Goal: Information Seeking & Learning: Compare options

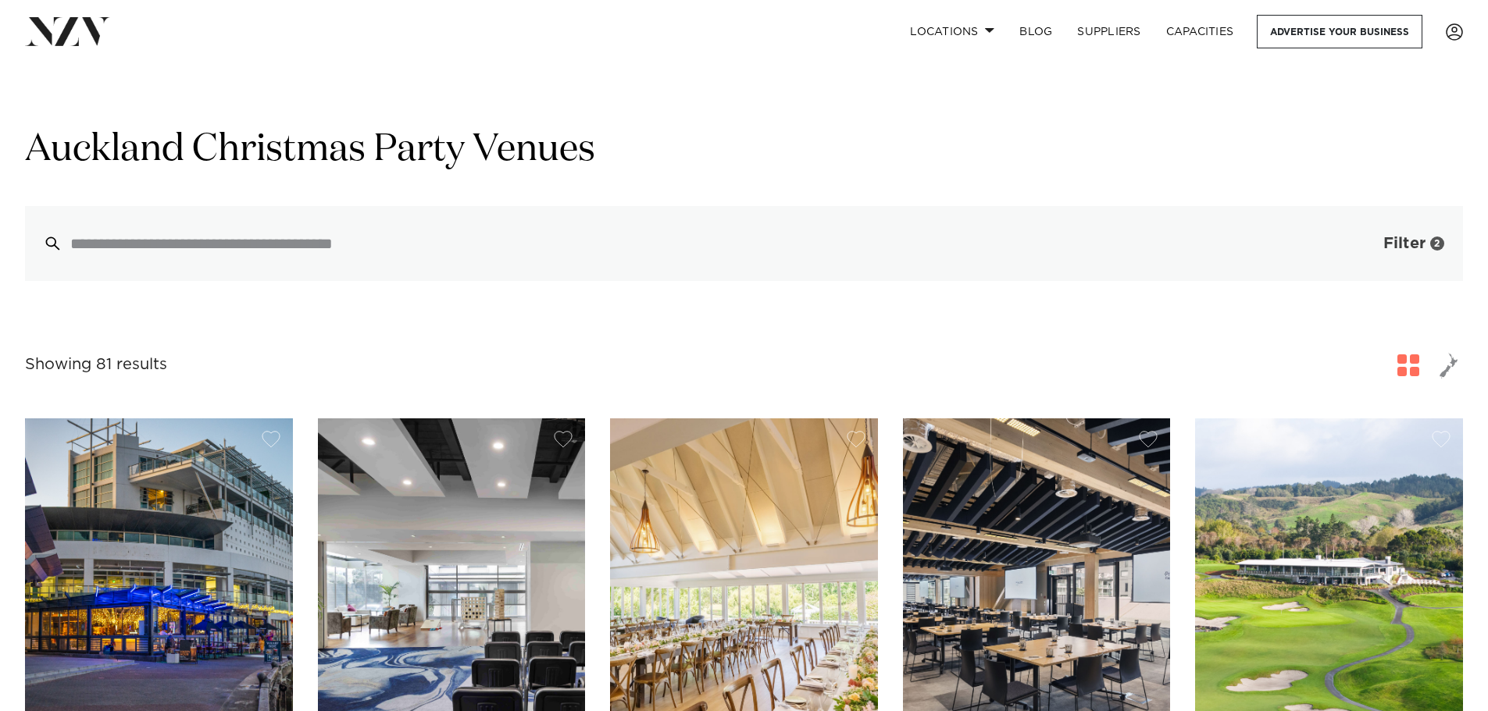
click at [1406, 236] on span "Filter" at bounding box center [1404, 244] width 42 height 16
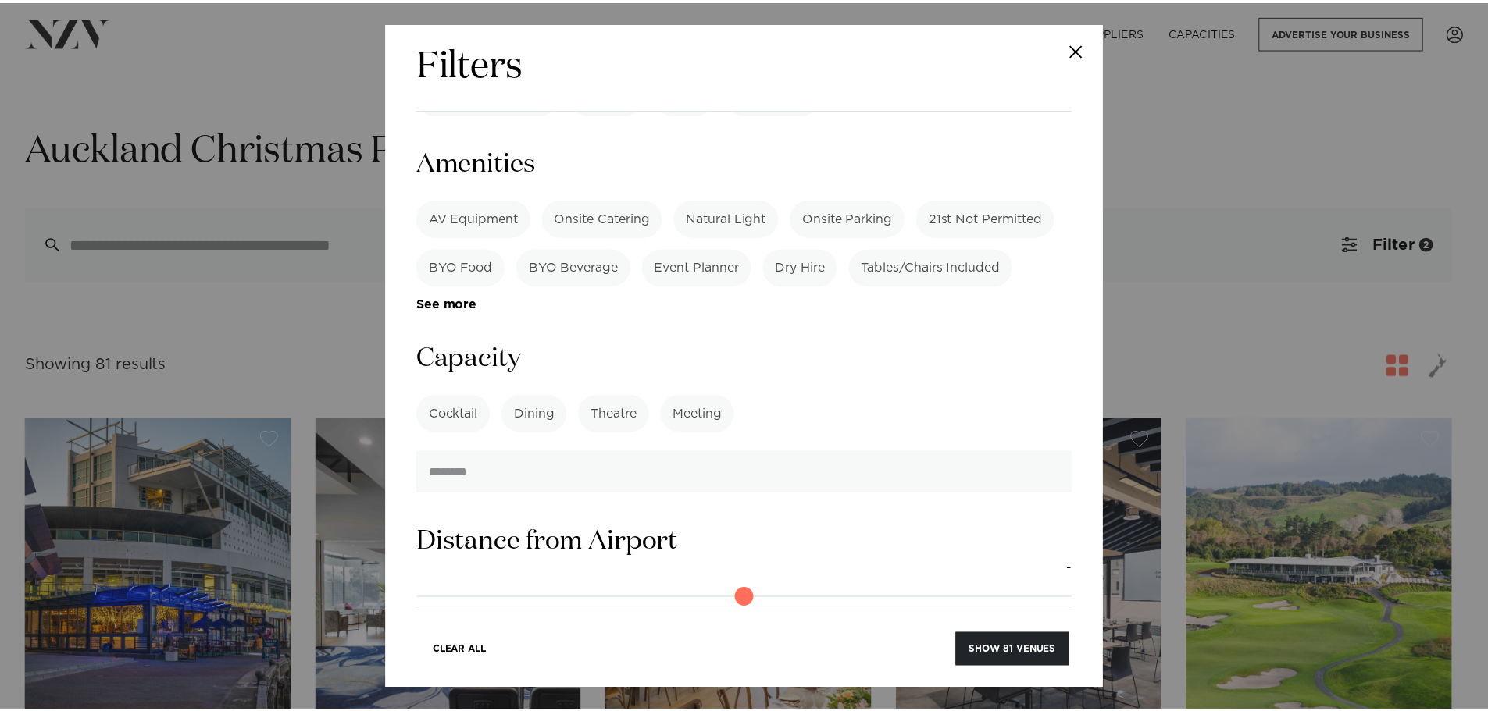
scroll to position [1484, 0]
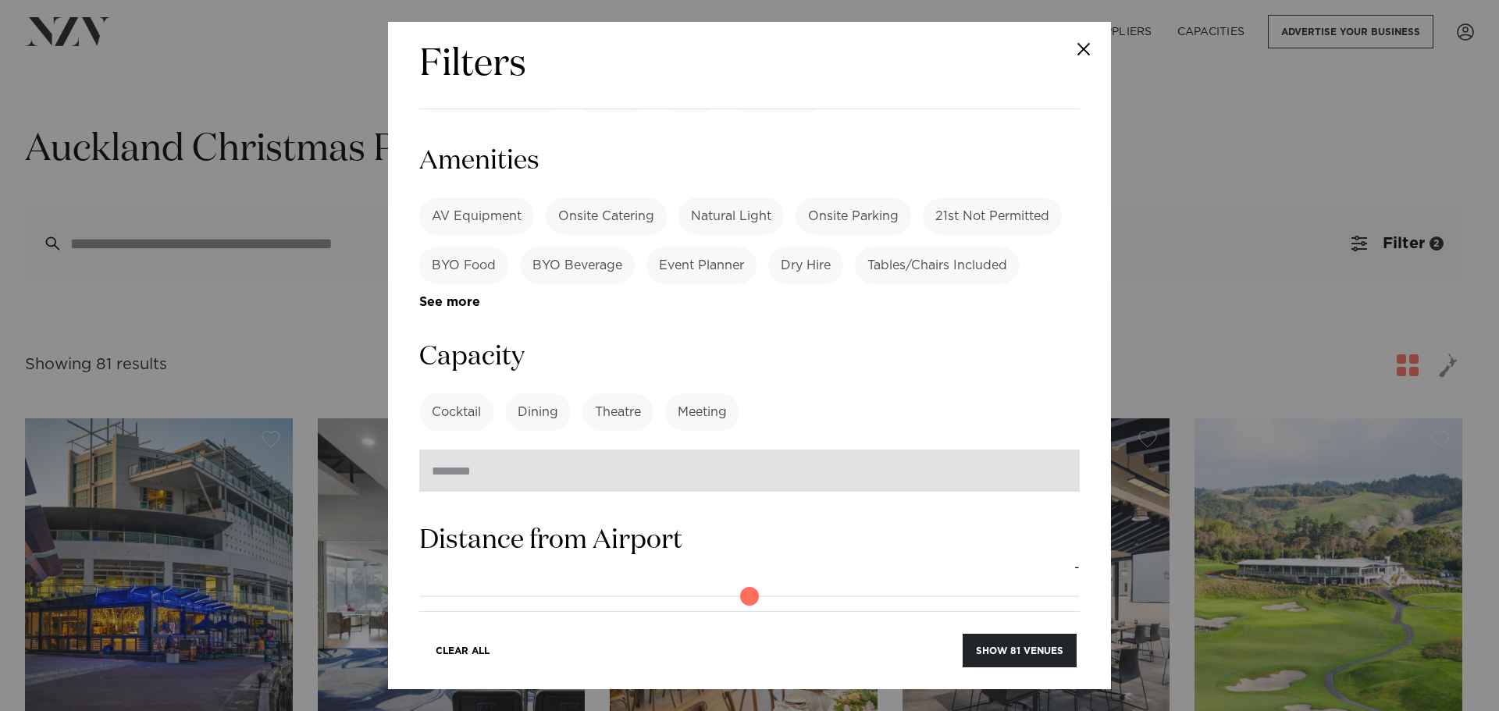
click at [452, 450] on input "number" at bounding box center [749, 471] width 661 height 42
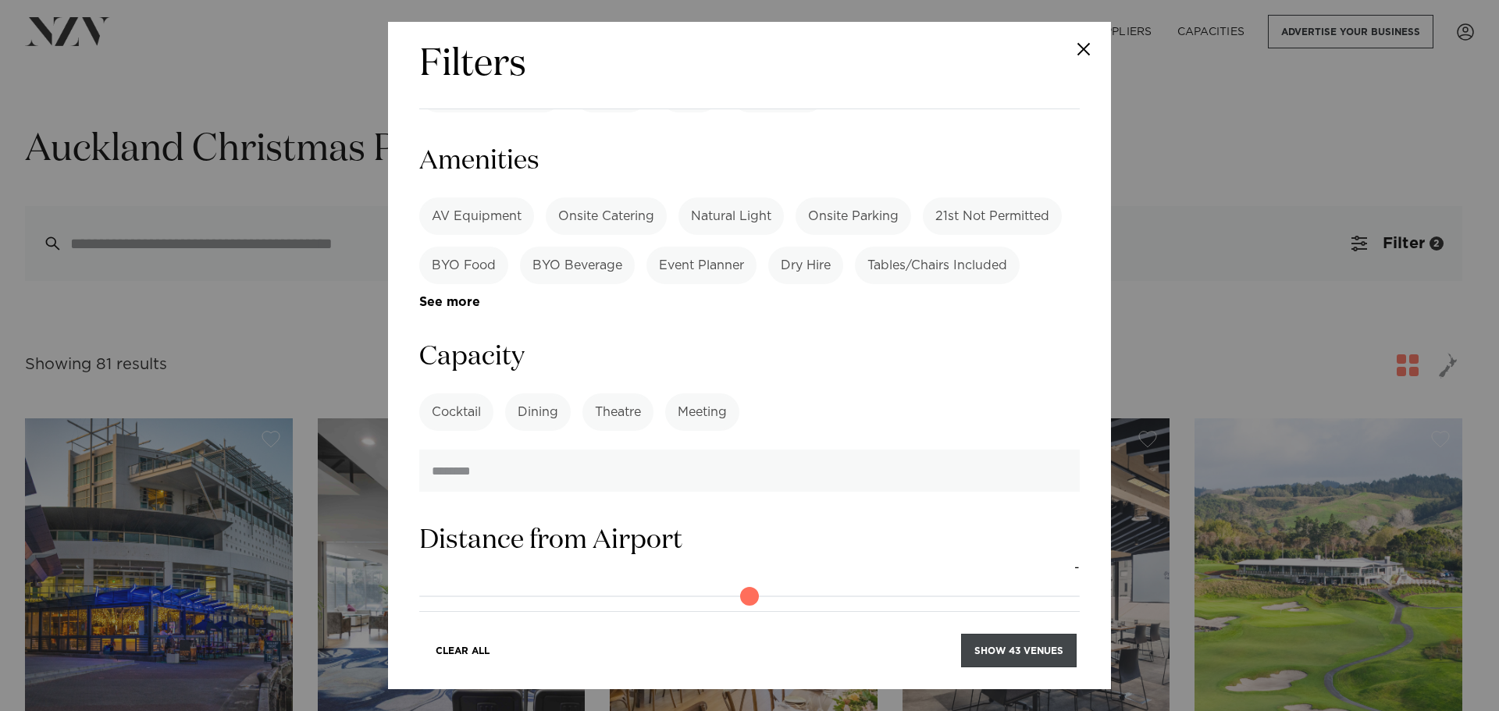
type input "**"
click at [1024, 650] on button "Show 43 venues" at bounding box center [1019, 651] width 116 height 34
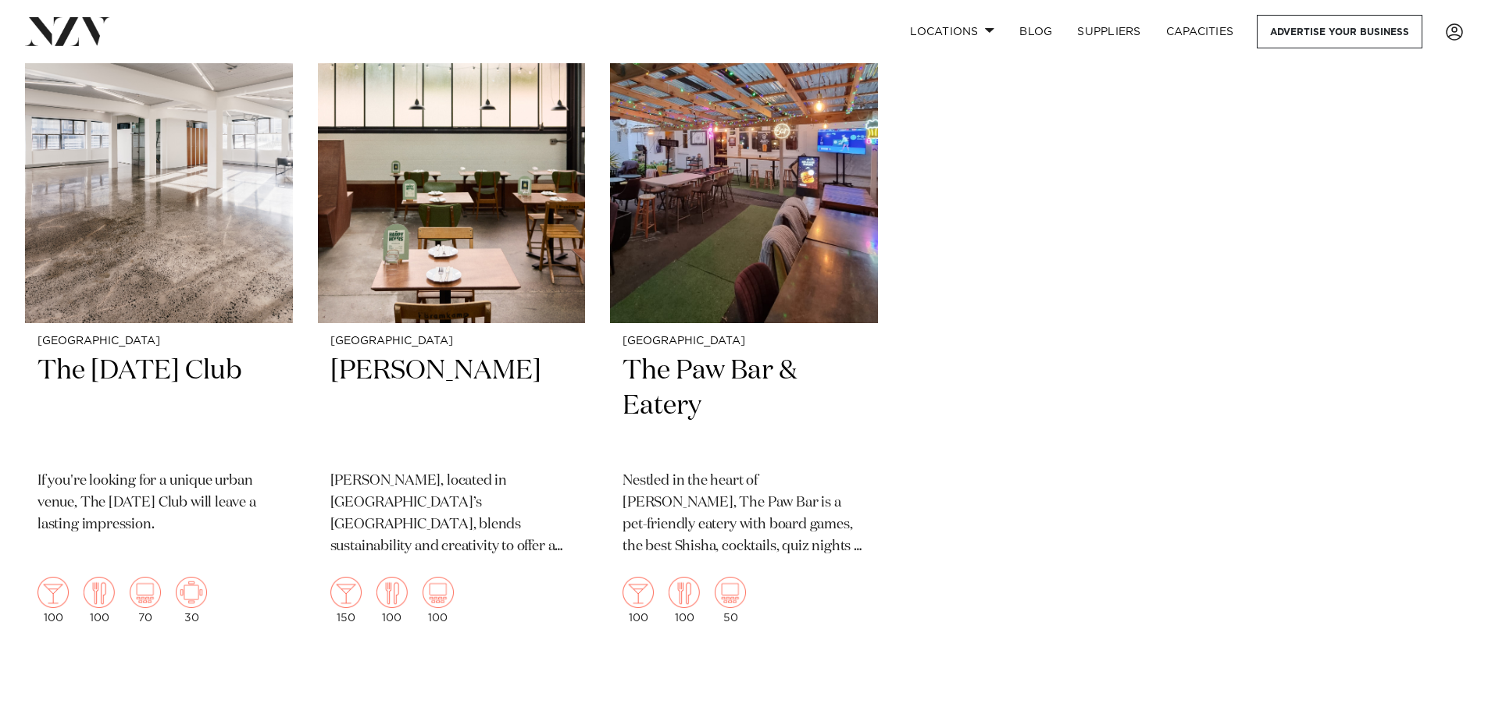
scroll to position [6029, 0]
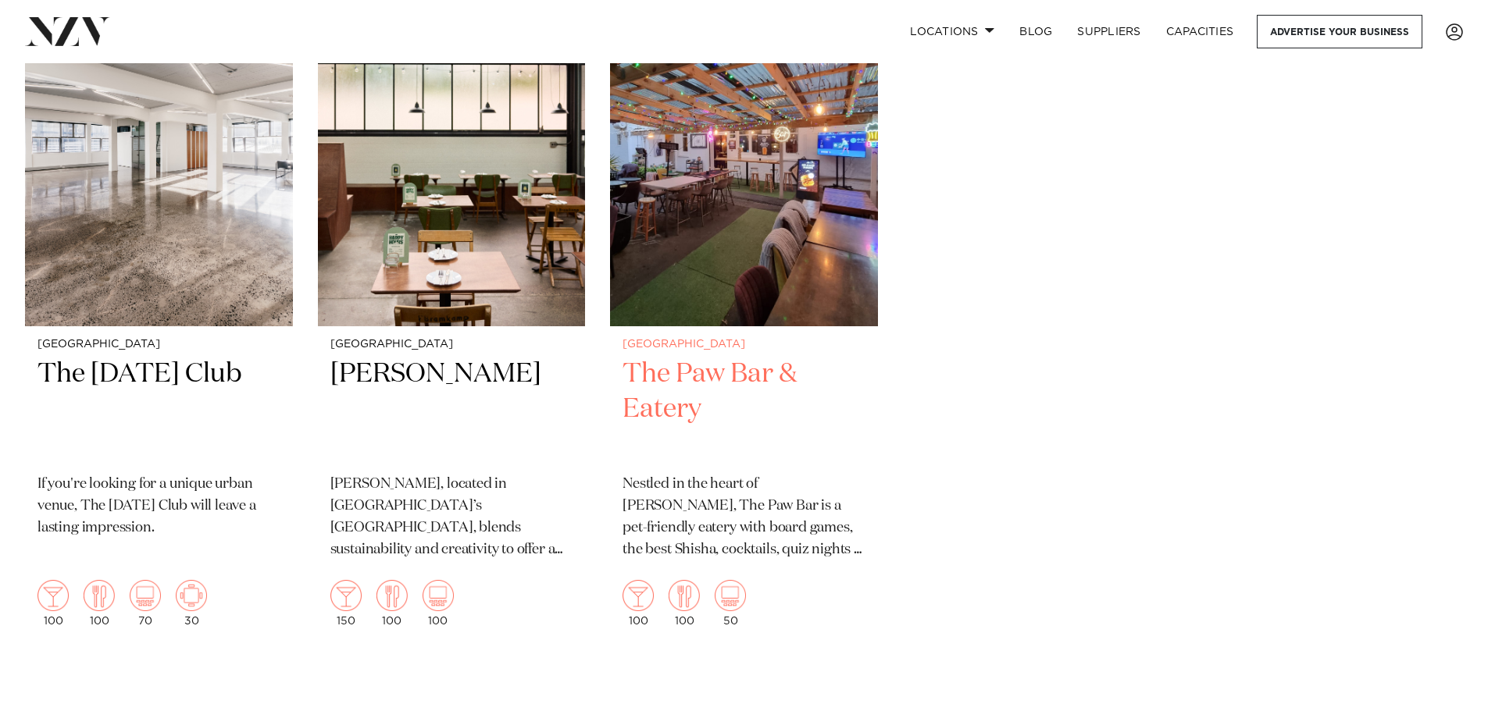
click at [664, 370] on h2 "The Paw Bar & Eatery" at bounding box center [743, 409] width 243 height 105
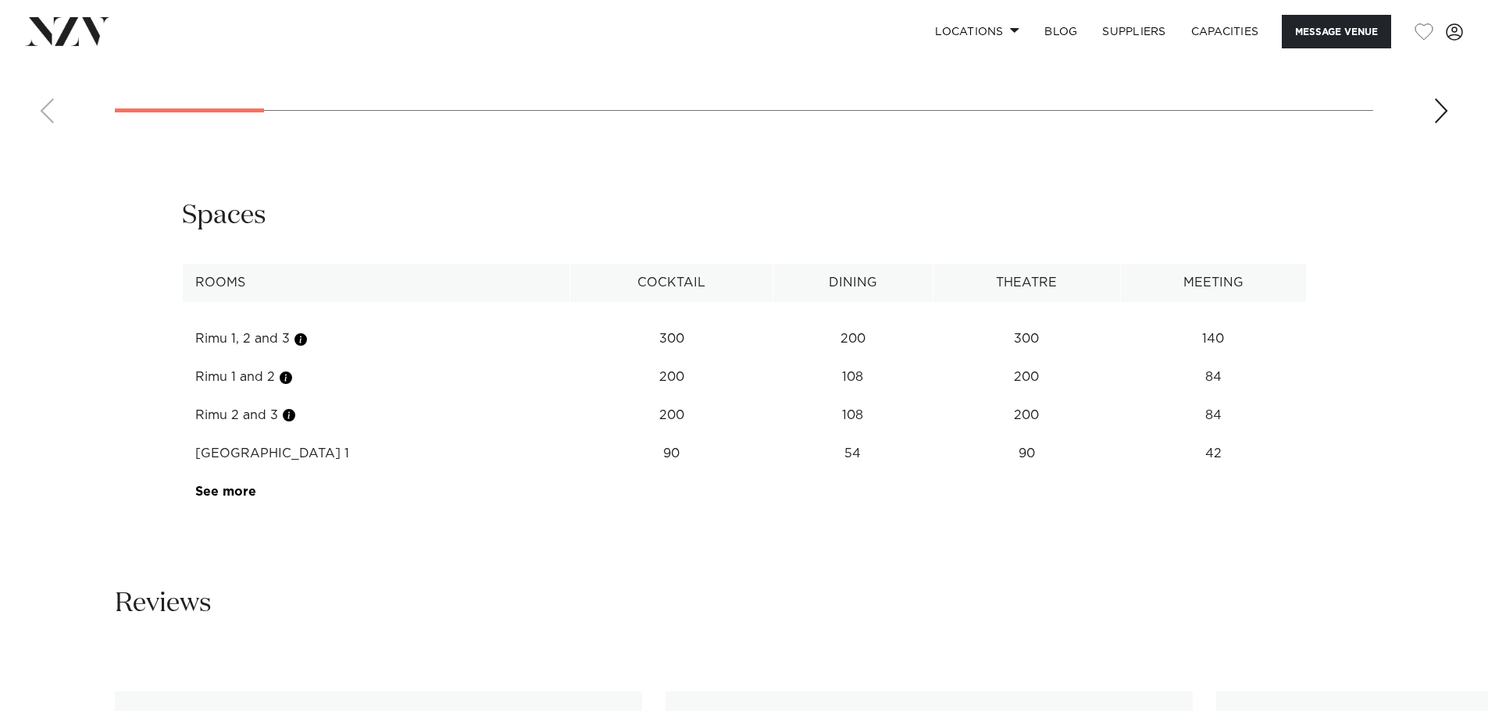
scroll to position [2186, 0]
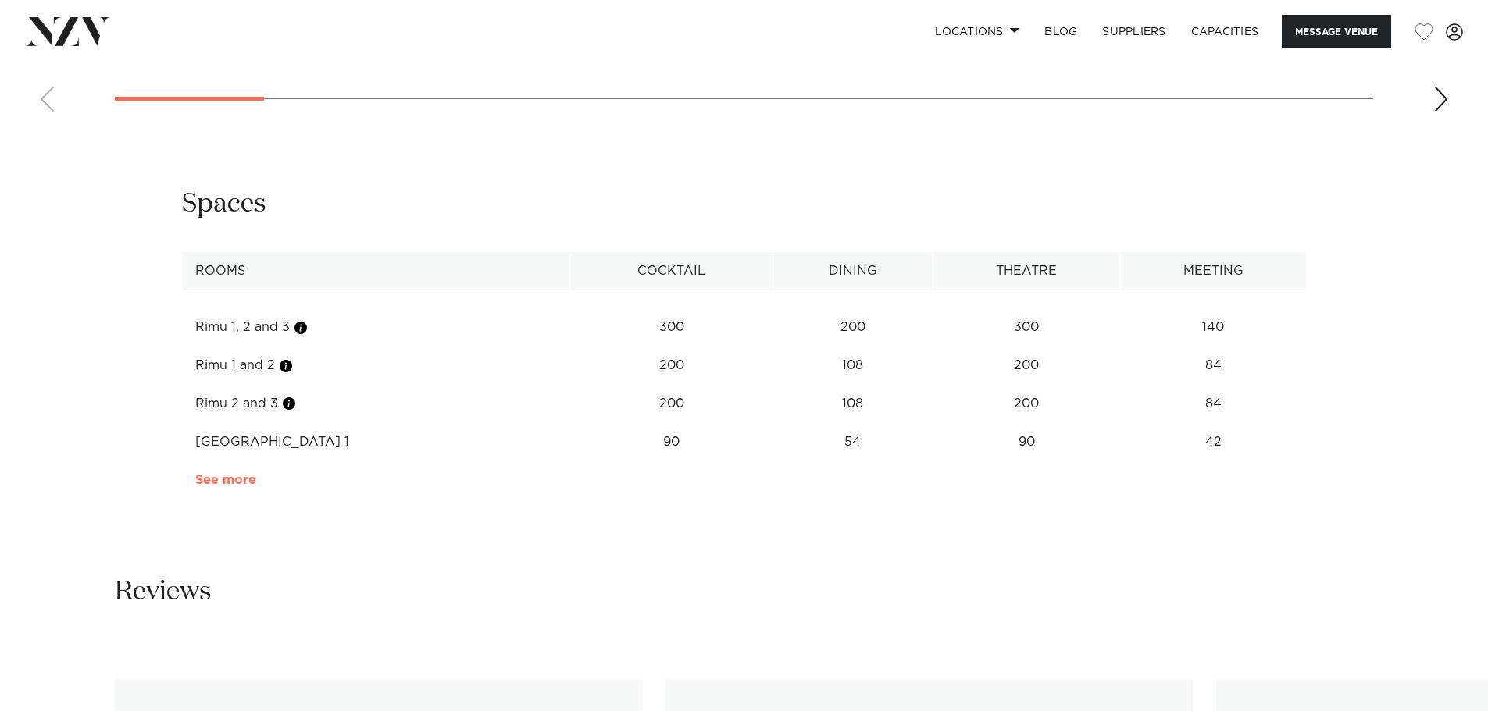
click at [237, 479] on link "See more" at bounding box center [256, 480] width 122 height 12
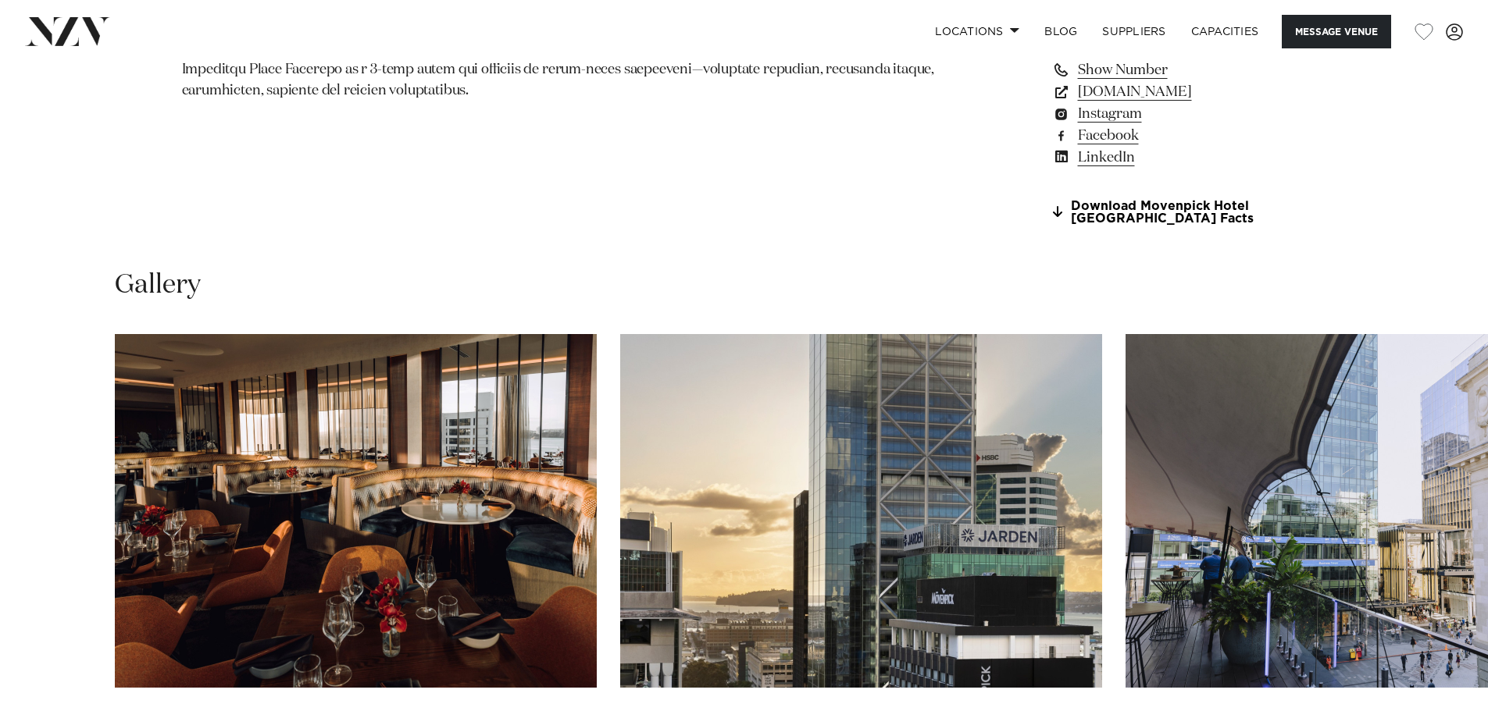
scroll to position [1015, 0]
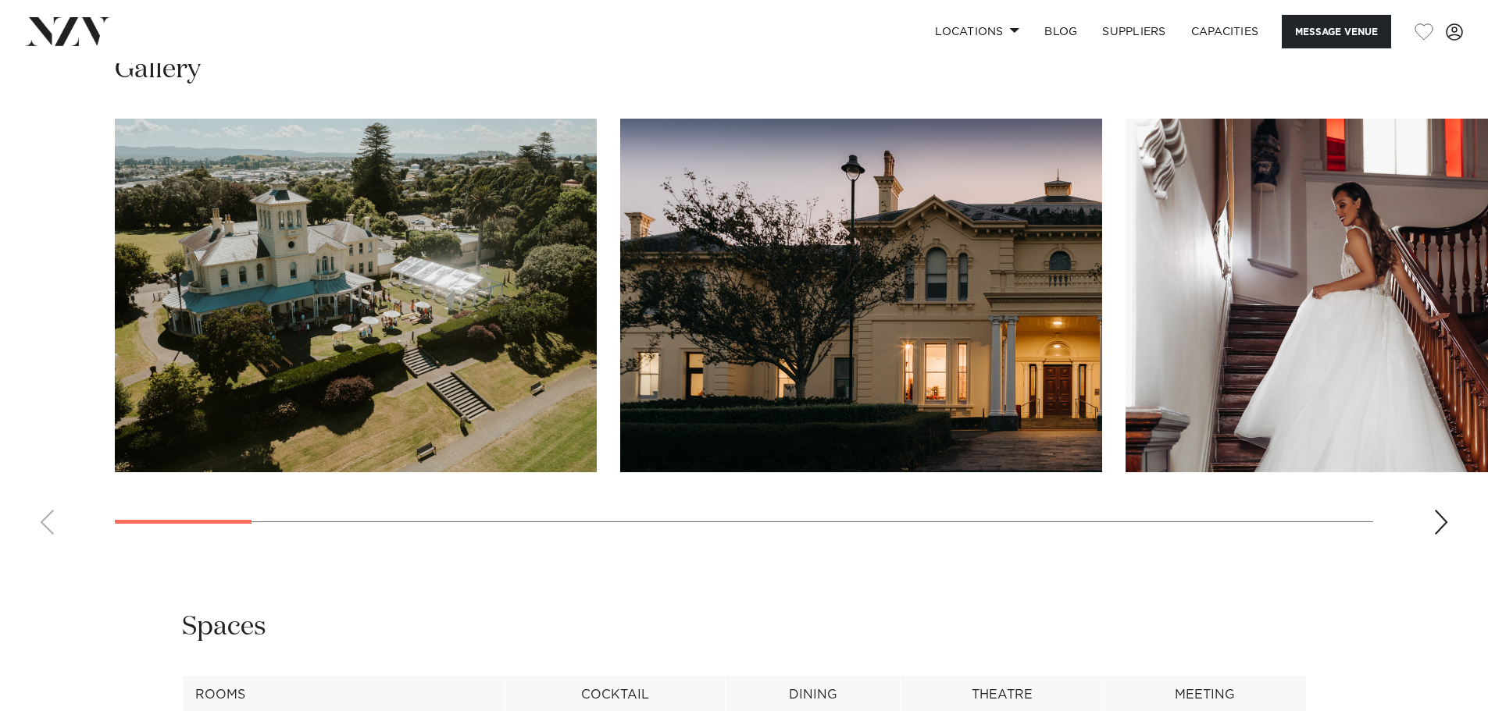
scroll to position [1640, 0]
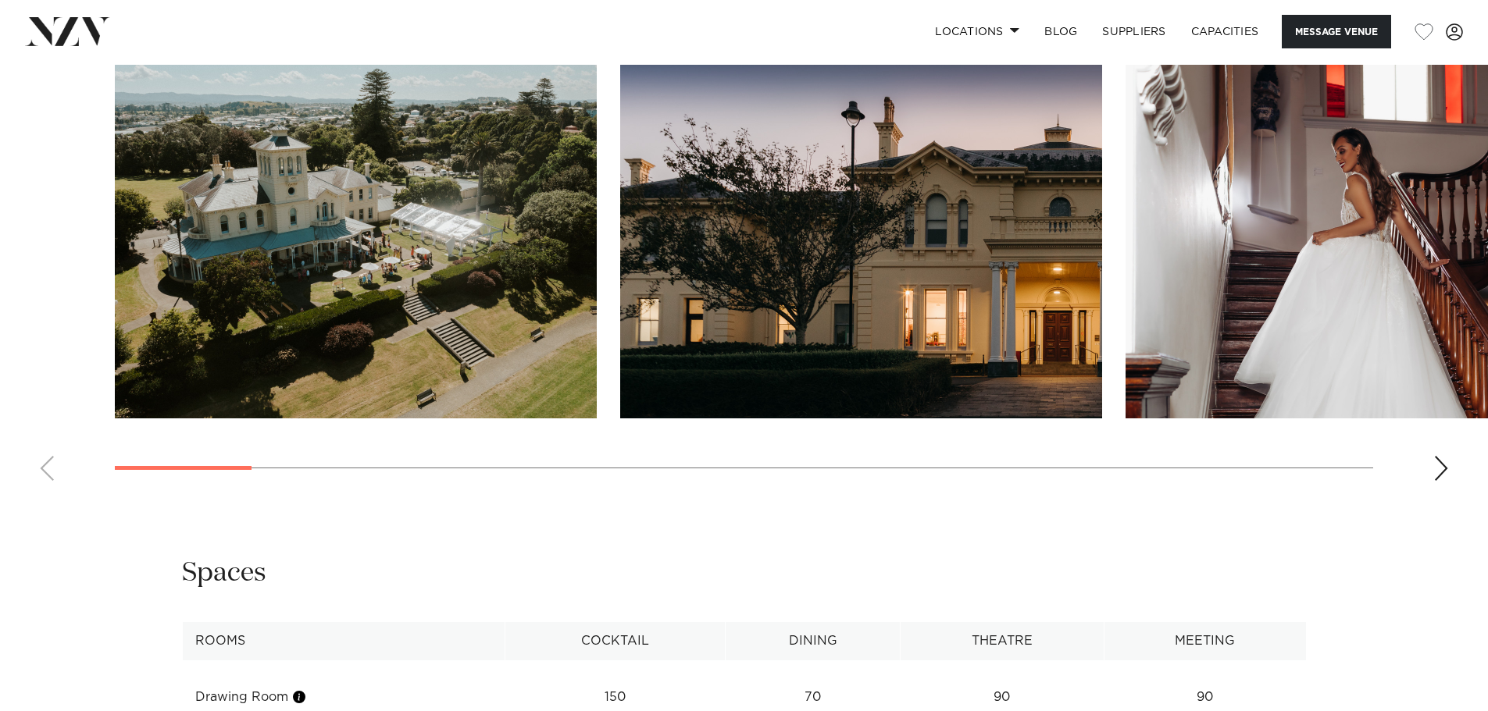
click at [1442, 472] on div "Next slide" at bounding box center [1441, 468] width 16 height 25
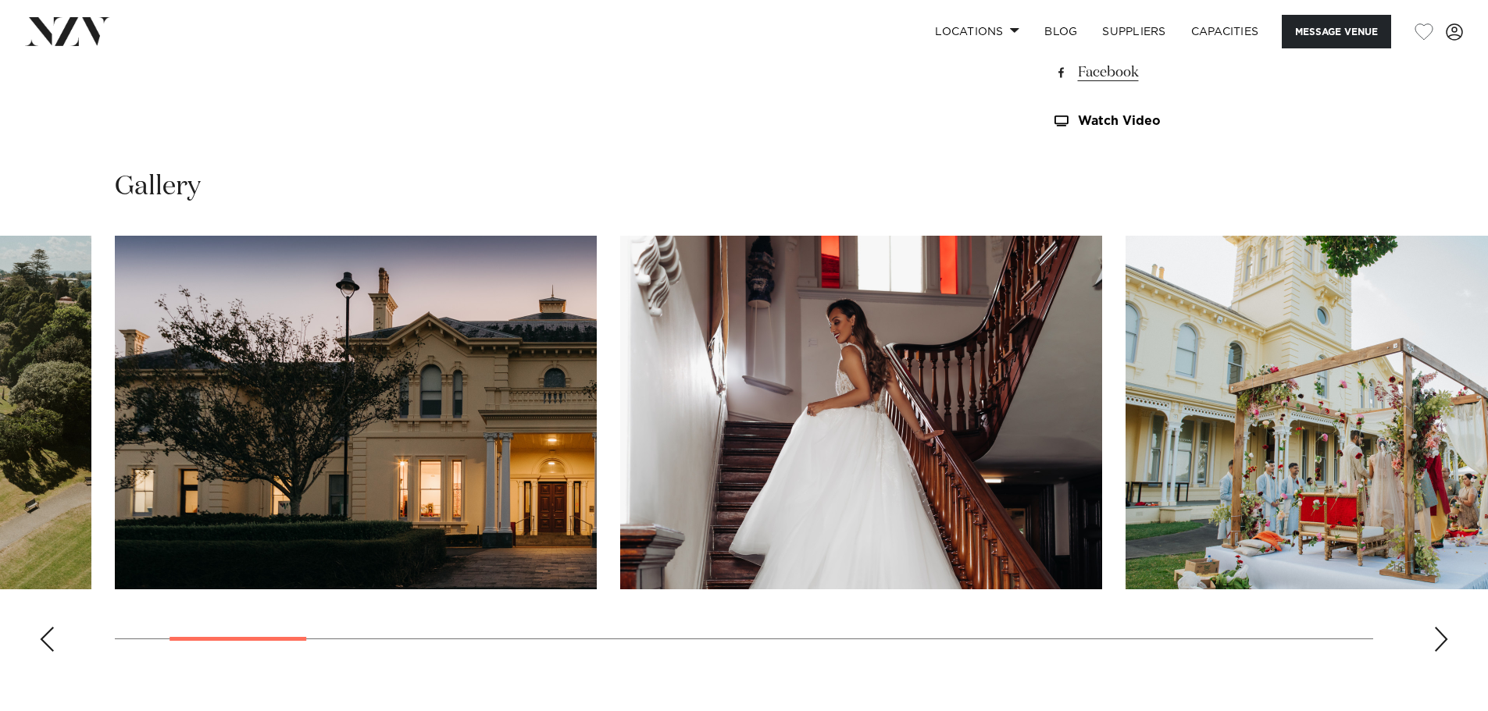
scroll to position [1459, 0]
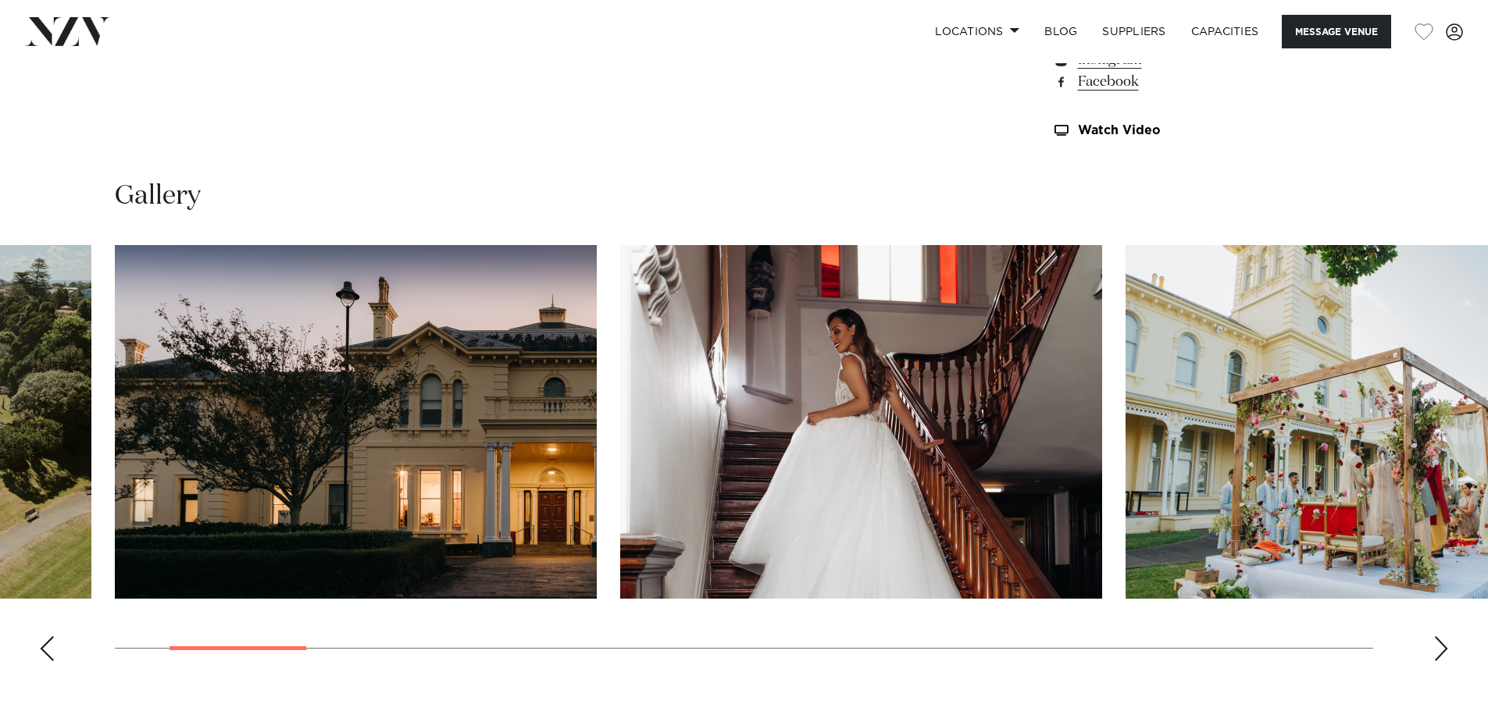
click at [1441, 651] on div "Next slide" at bounding box center [1441, 648] width 16 height 25
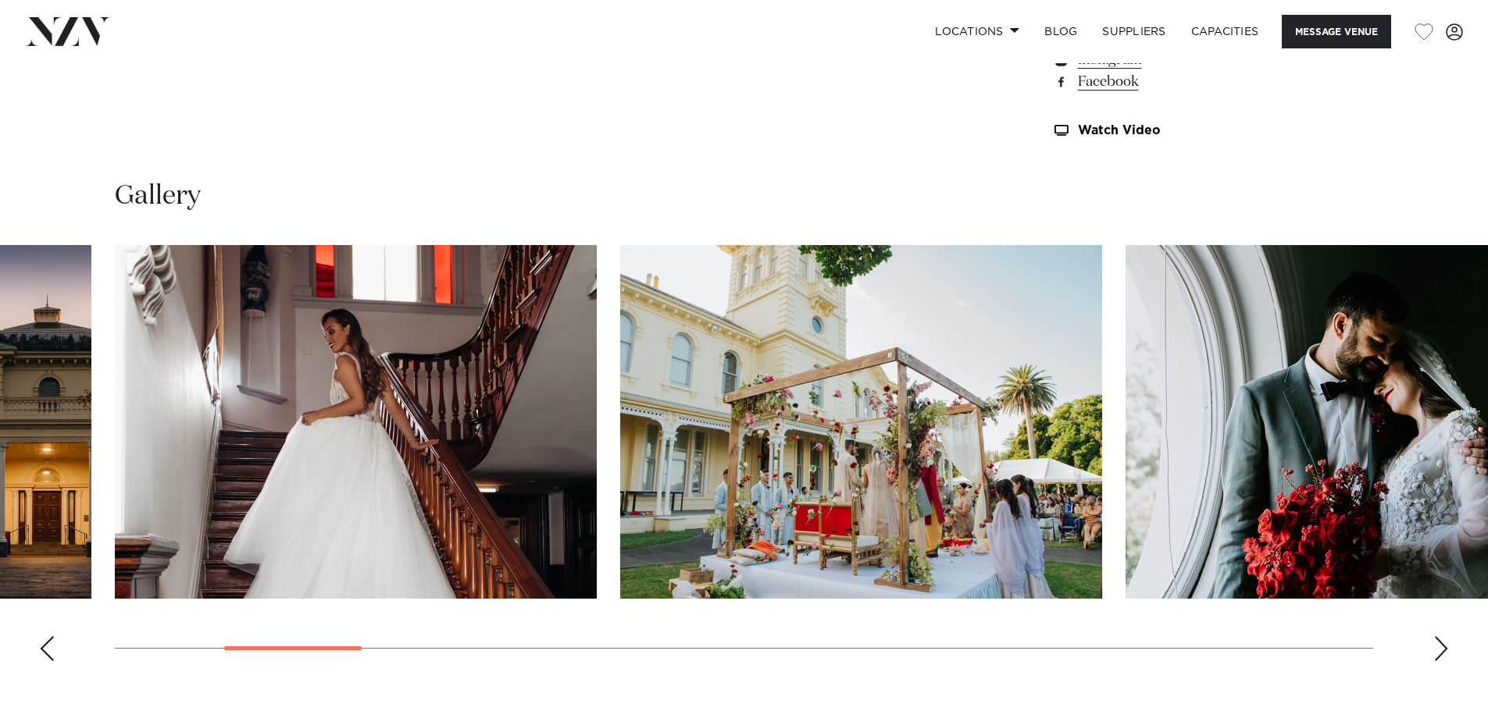
click at [1441, 651] on div "Next slide" at bounding box center [1441, 648] width 16 height 25
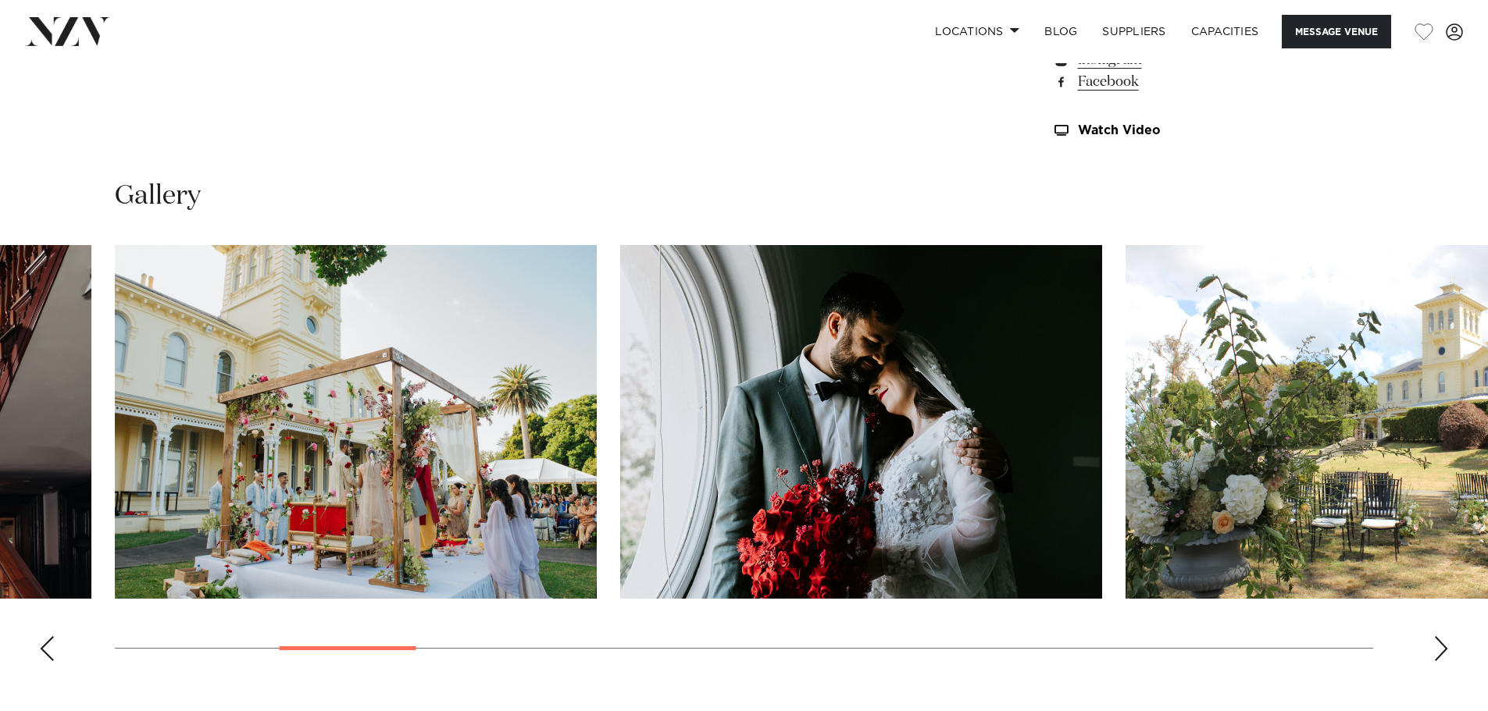
click at [1441, 651] on div "Next slide" at bounding box center [1441, 648] width 16 height 25
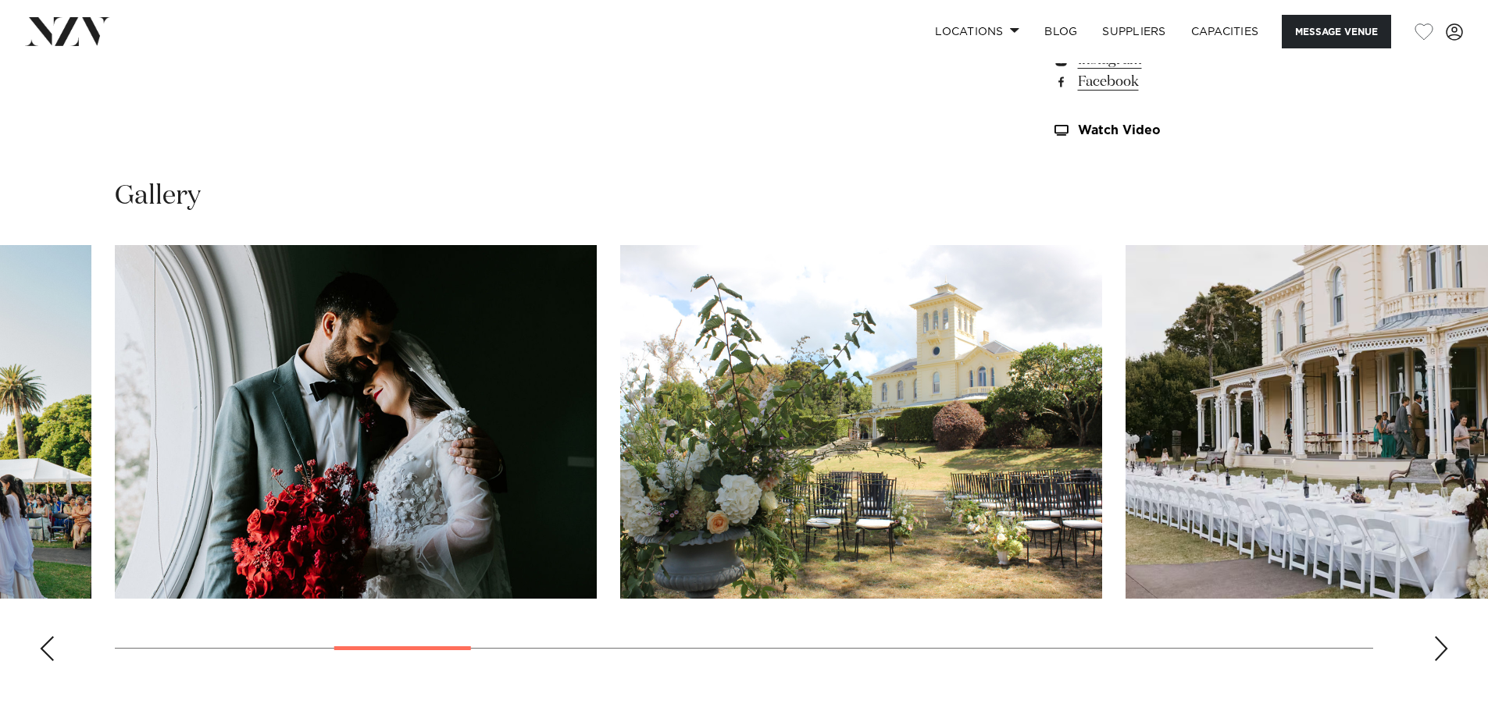
click at [1441, 651] on div "Next slide" at bounding box center [1441, 648] width 16 height 25
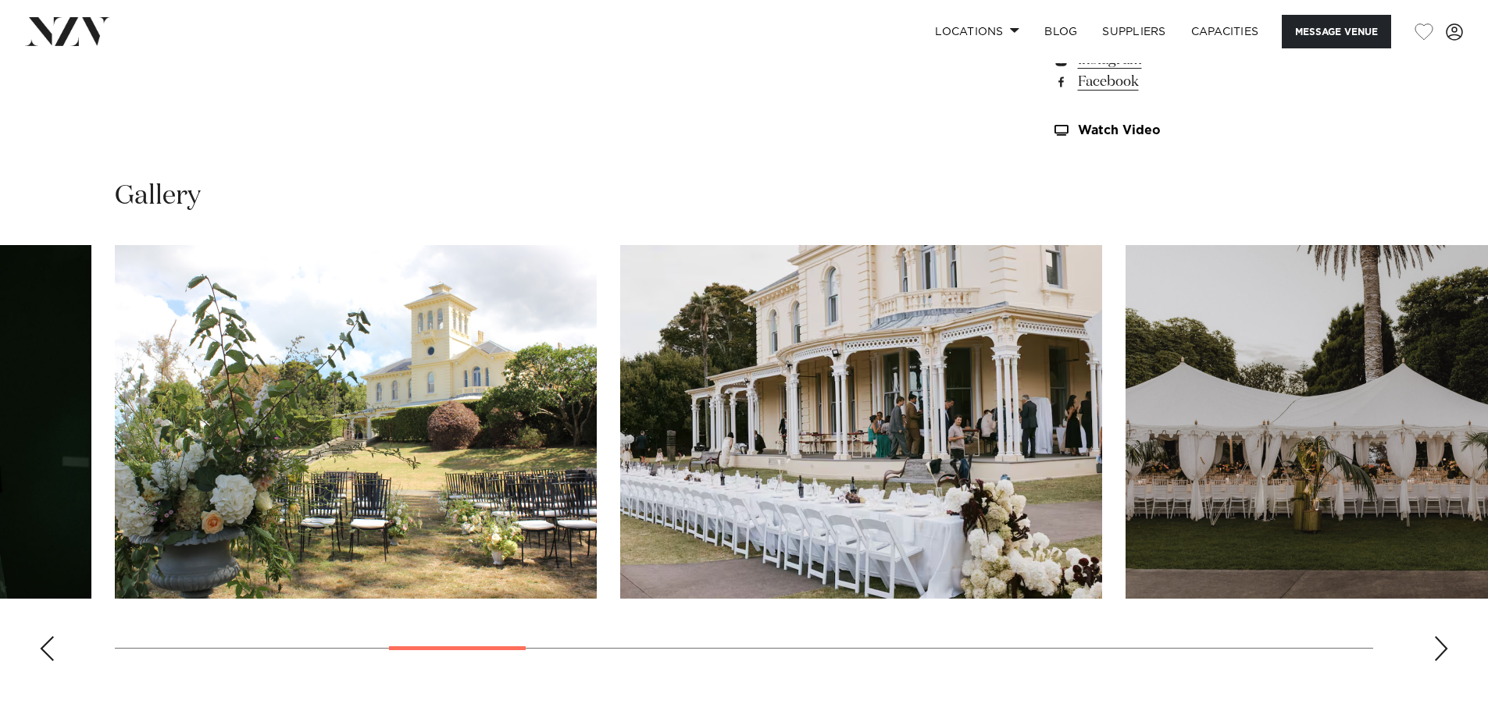
click at [1441, 651] on div "Next slide" at bounding box center [1441, 648] width 16 height 25
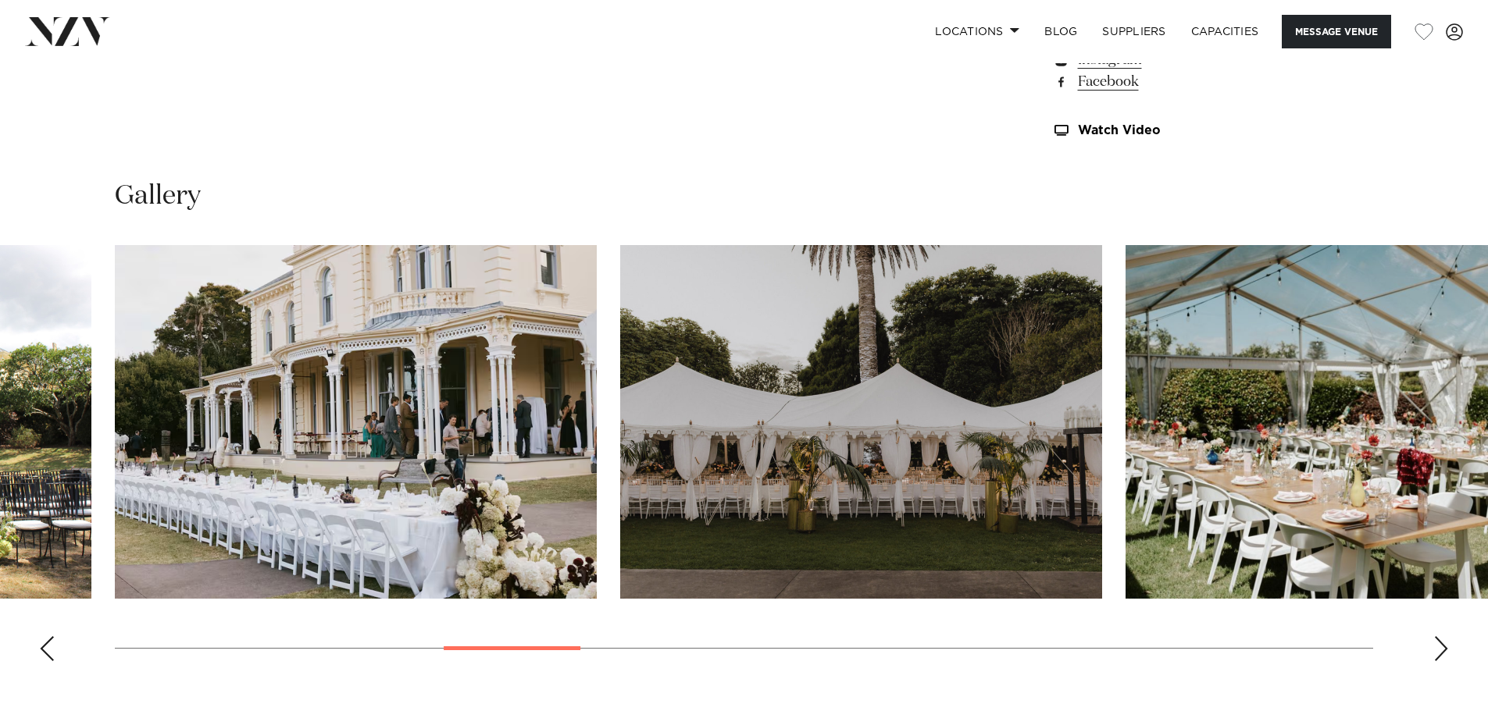
click at [1441, 651] on div "Next slide" at bounding box center [1441, 648] width 16 height 25
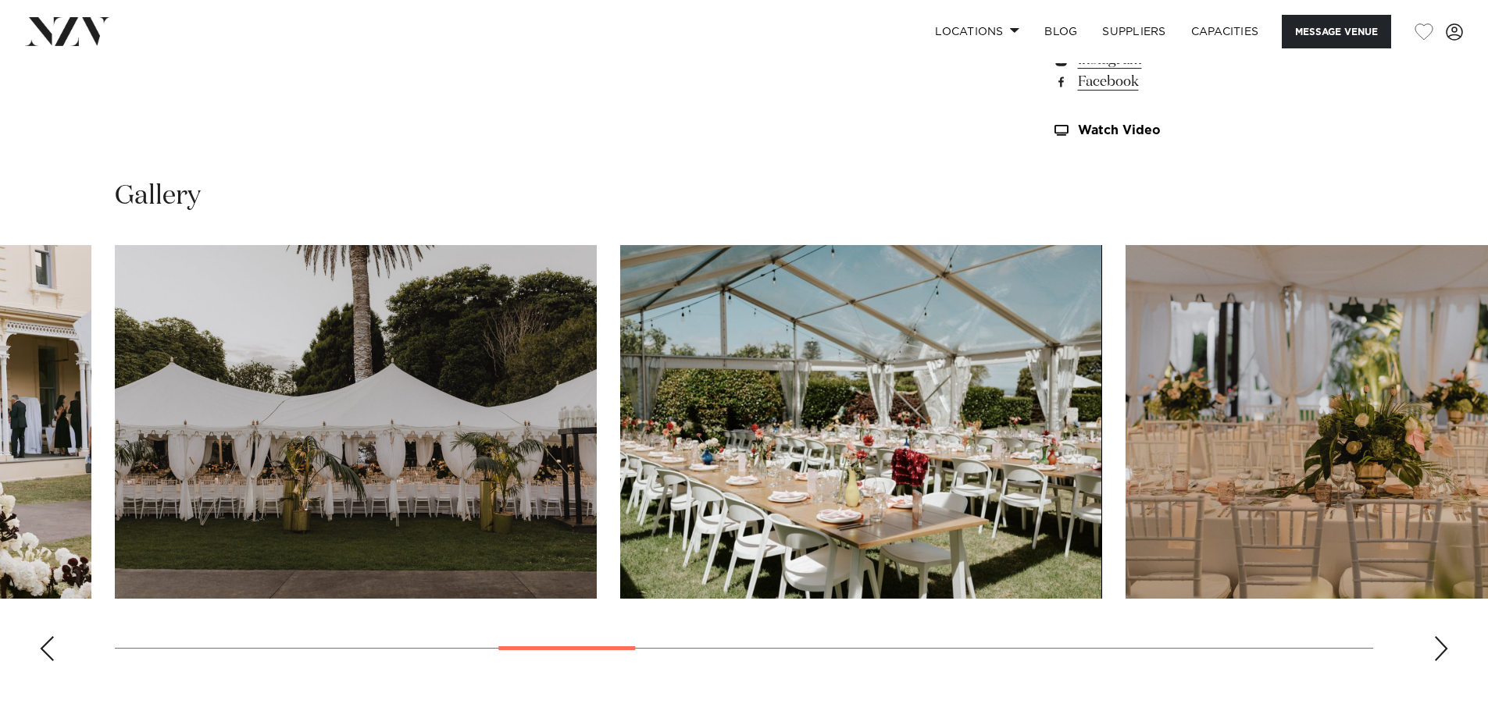
click at [1441, 651] on div "Next slide" at bounding box center [1441, 648] width 16 height 25
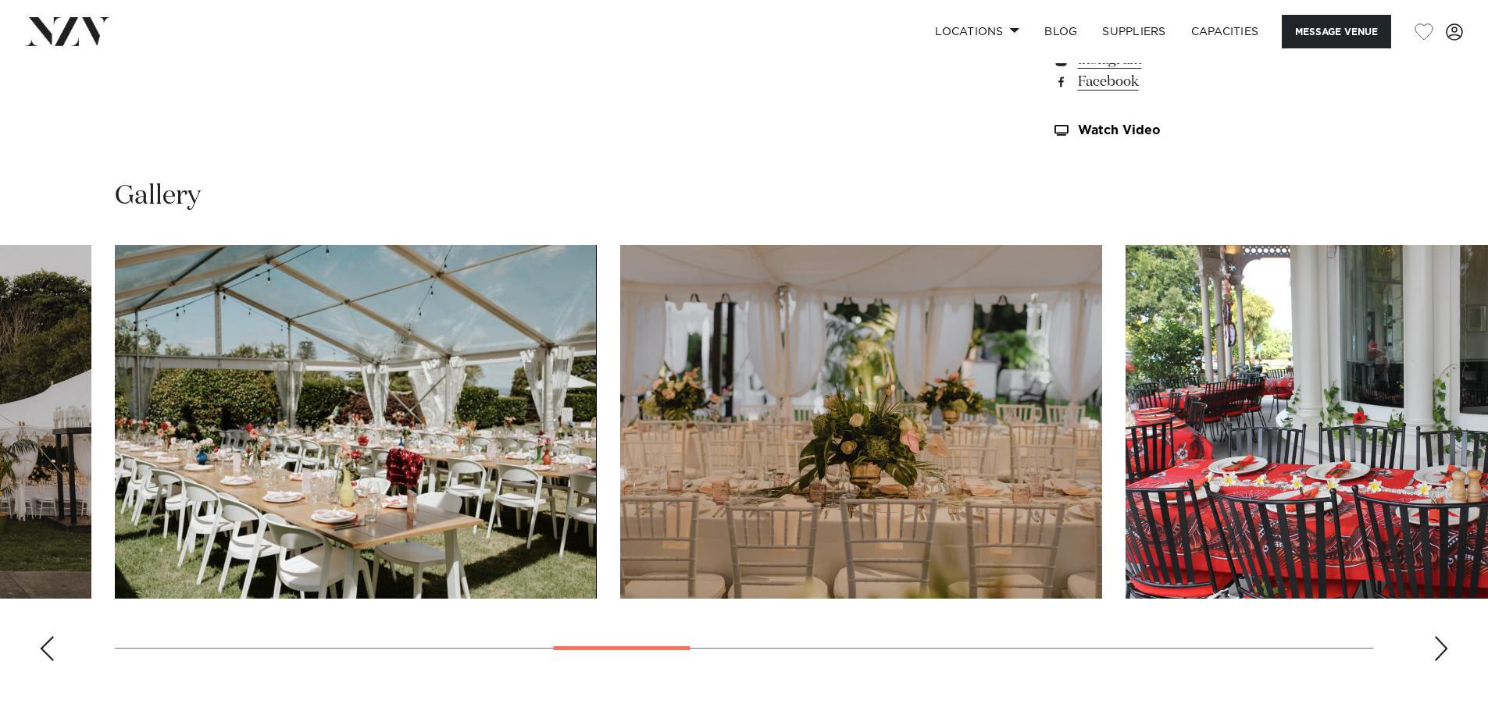
click at [1441, 651] on div "Next slide" at bounding box center [1441, 648] width 16 height 25
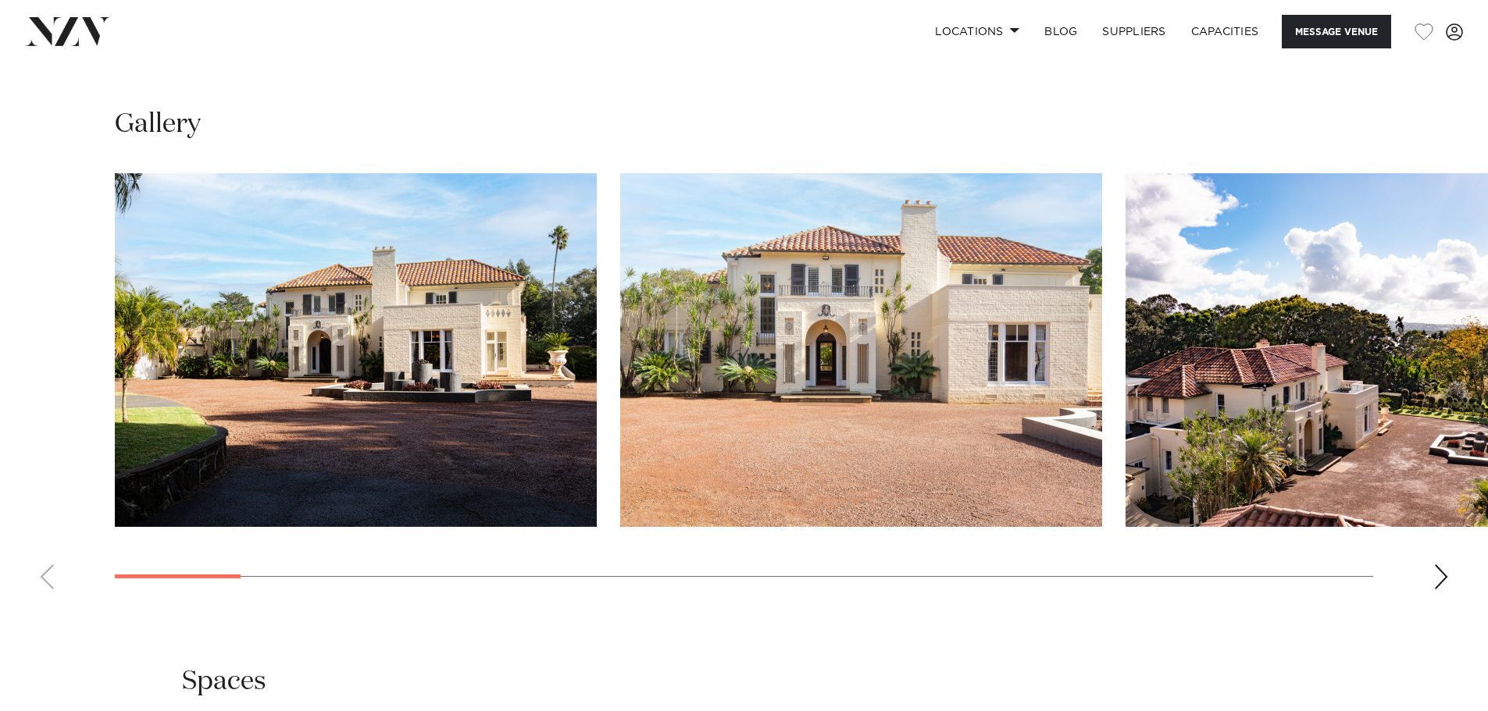
scroll to position [1562, 0]
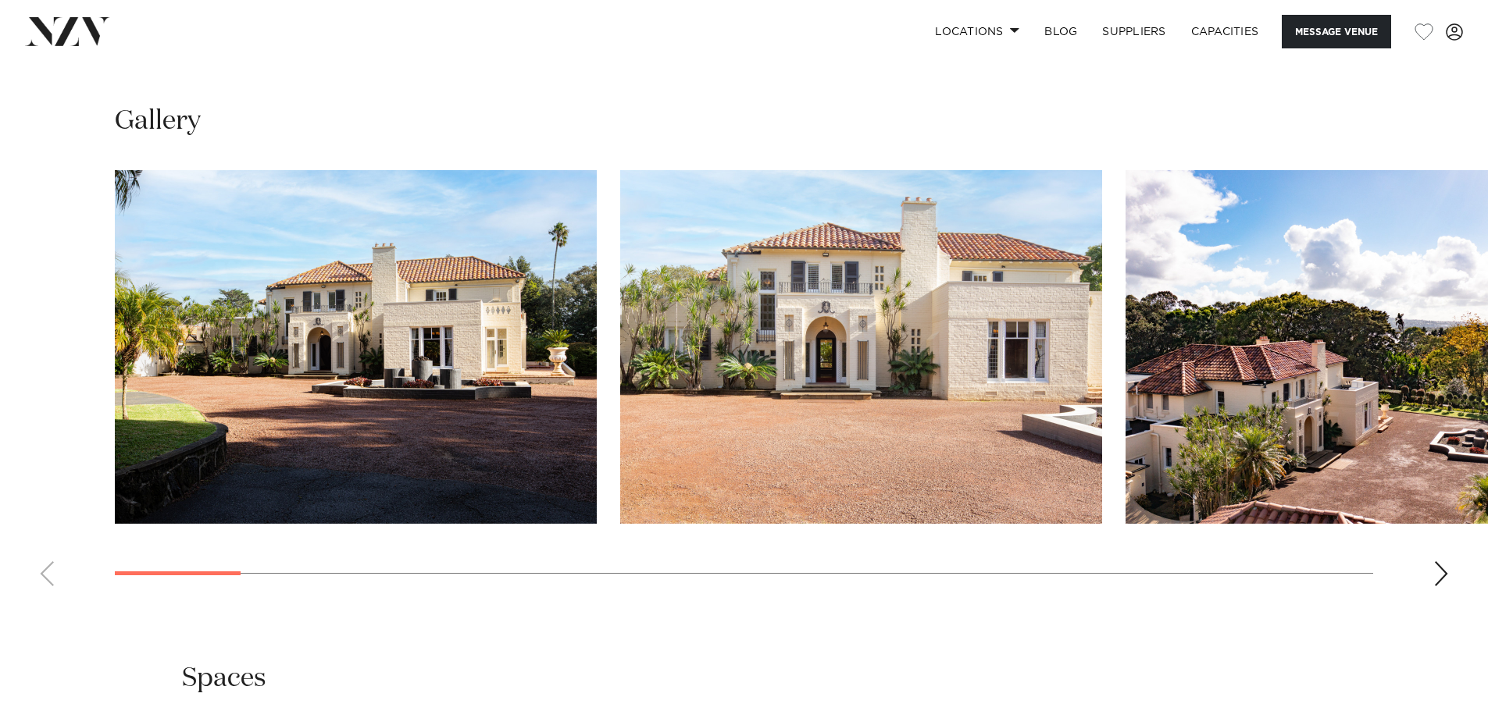
click at [1436, 578] on div "Next slide" at bounding box center [1441, 573] width 16 height 25
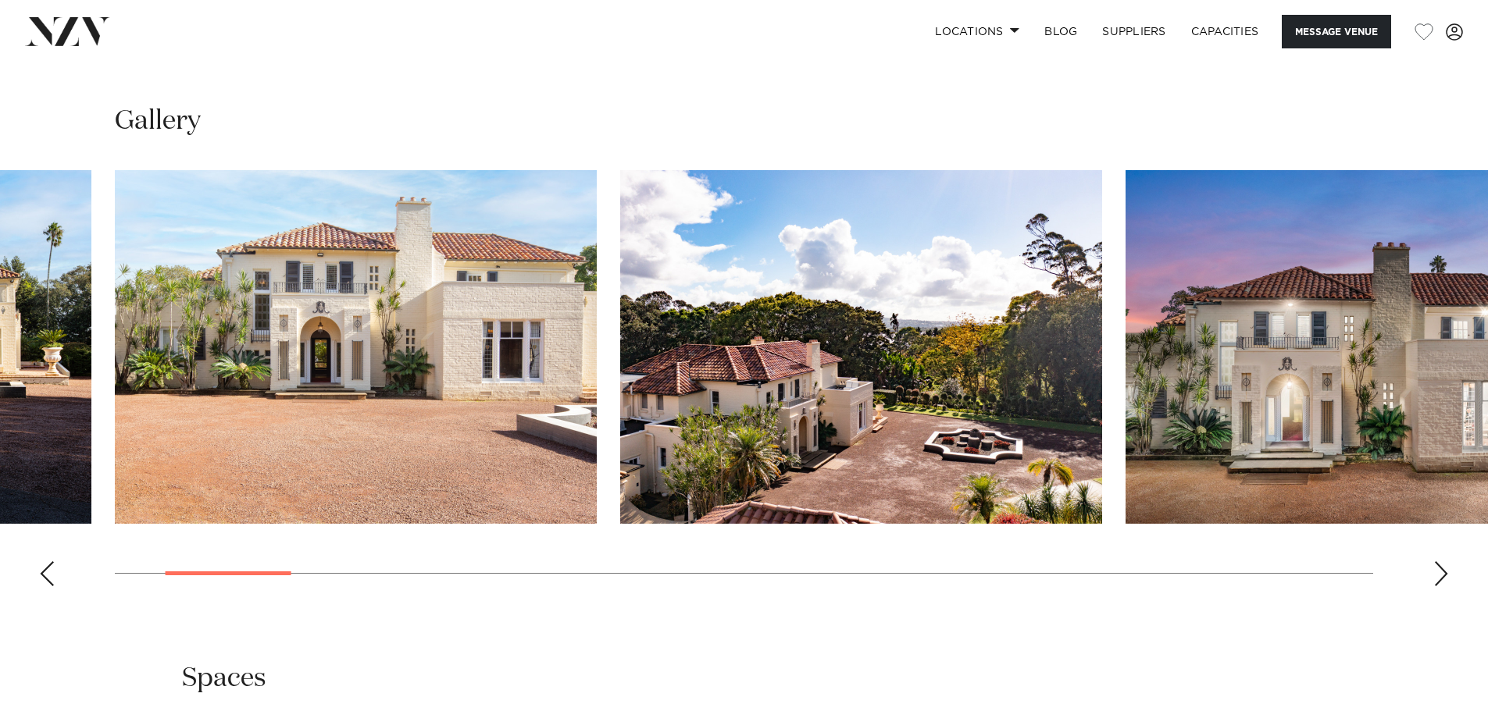
click at [1436, 578] on div "Next slide" at bounding box center [1441, 573] width 16 height 25
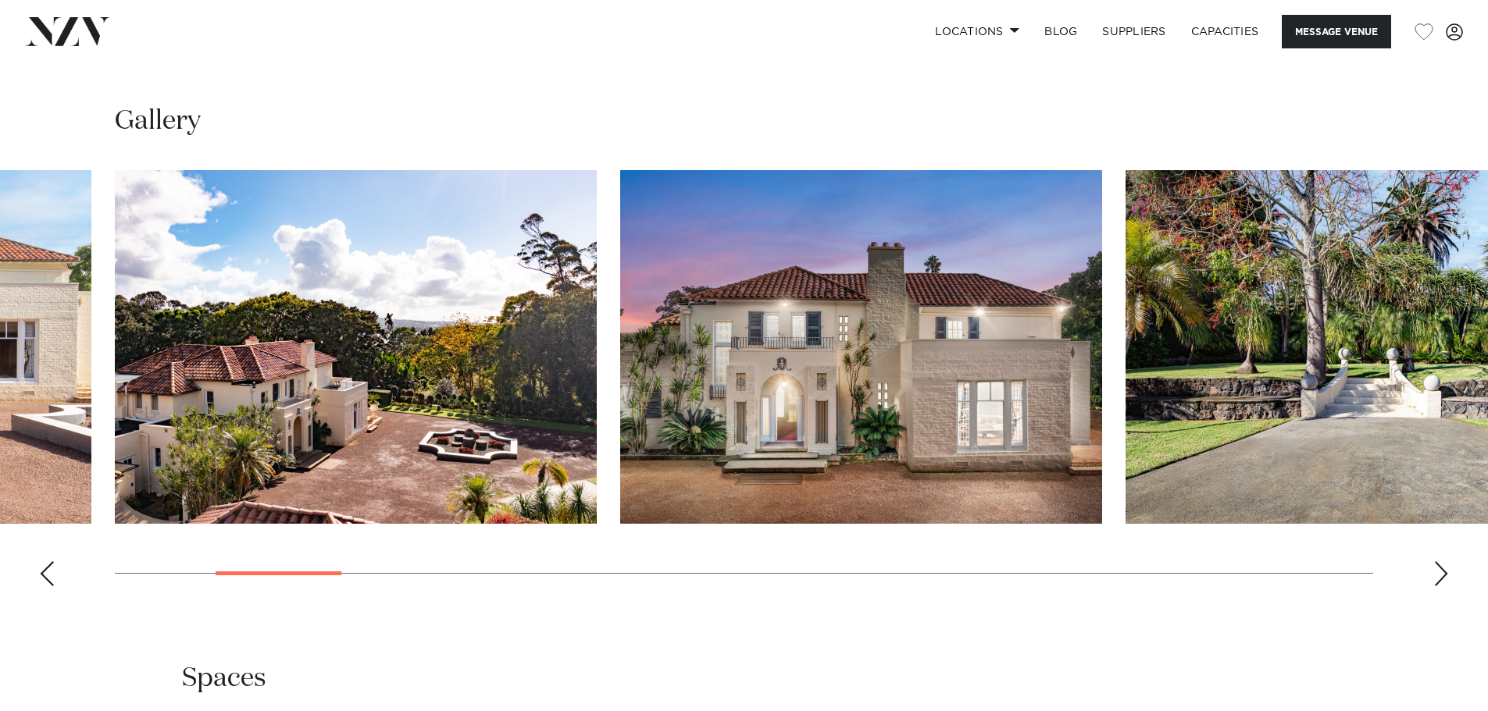
click at [1436, 578] on div "Next slide" at bounding box center [1441, 573] width 16 height 25
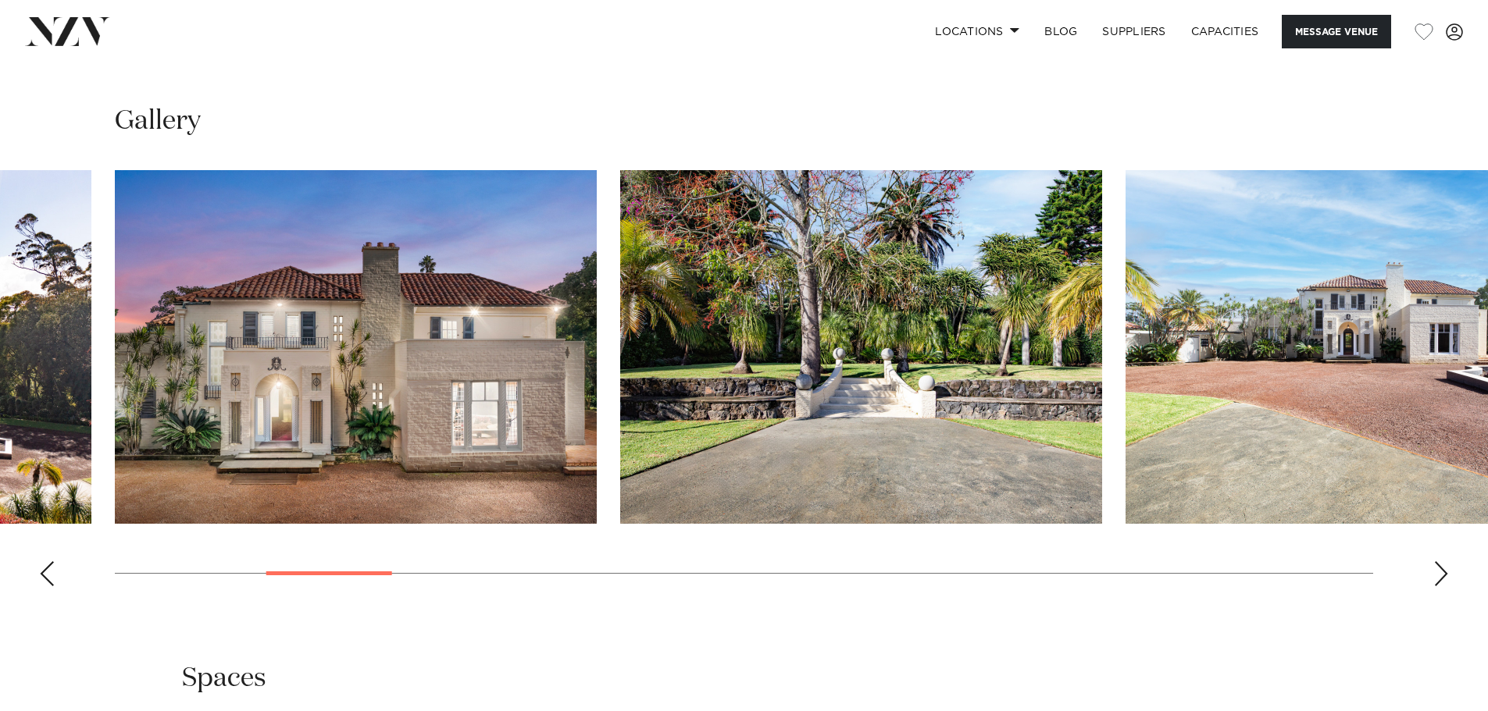
click at [1436, 578] on div "Next slide" at bounding box center [1441, 573] width 16 height 25
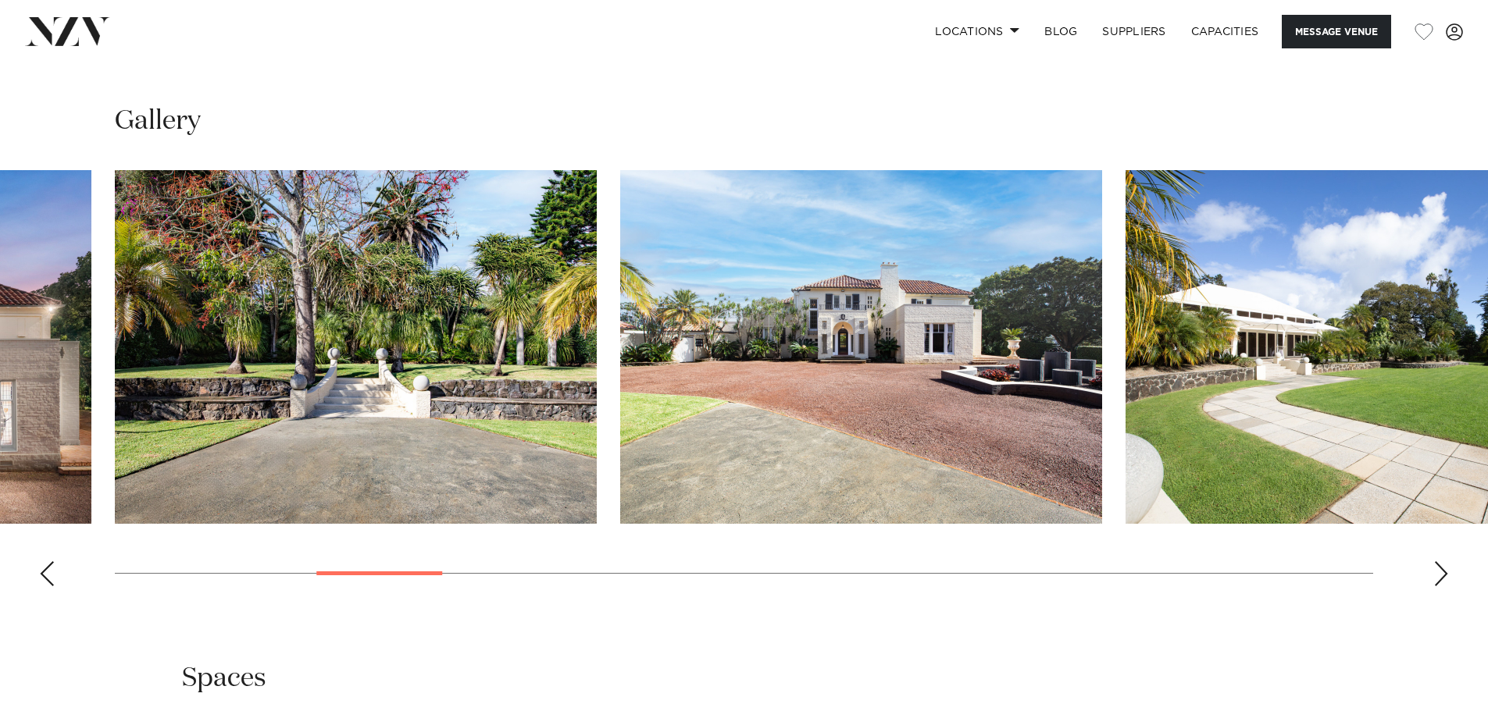
click at [1438, 578] on div "Next slide" at bounding box center [1441, 573] width 16 height 25
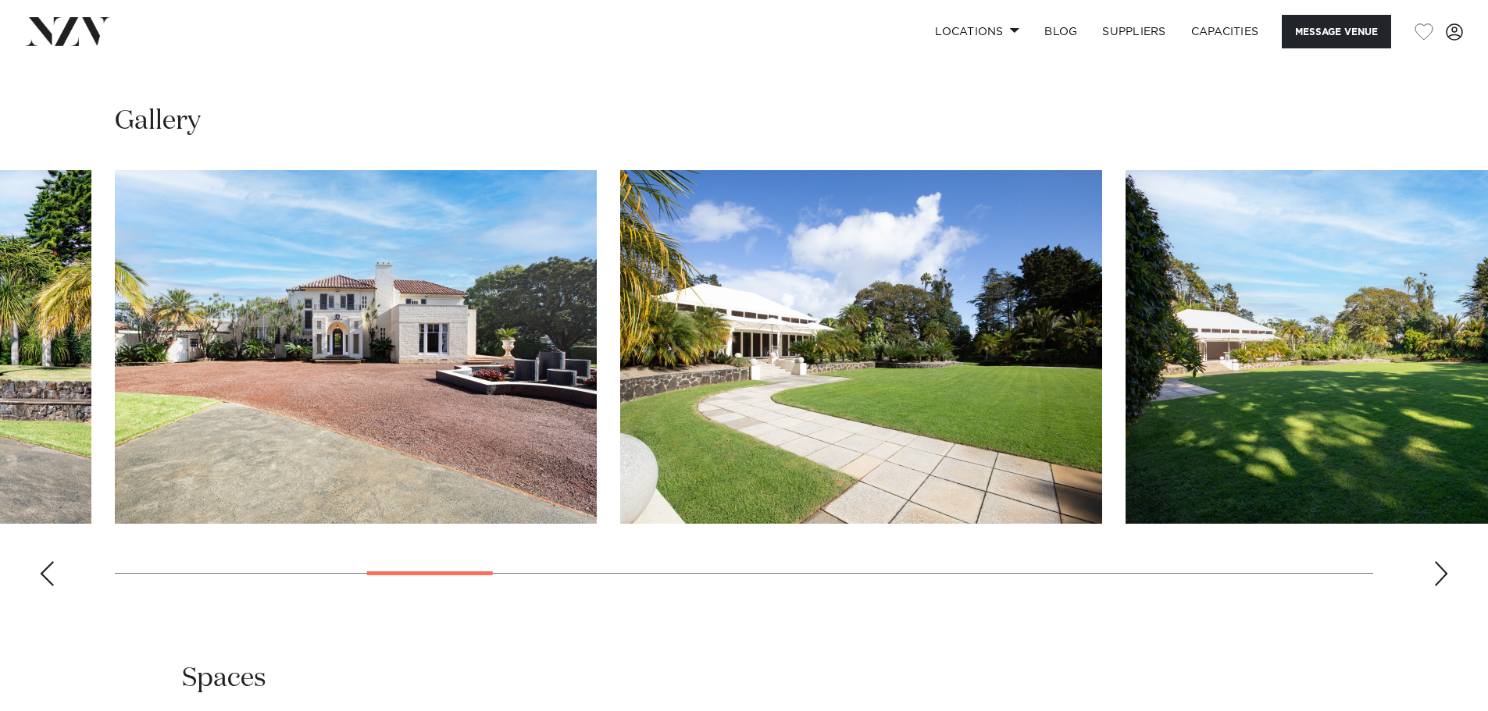
click at [1438, 578] on div "Next slide" at bounding box center [1441, 573] width 16 height 25
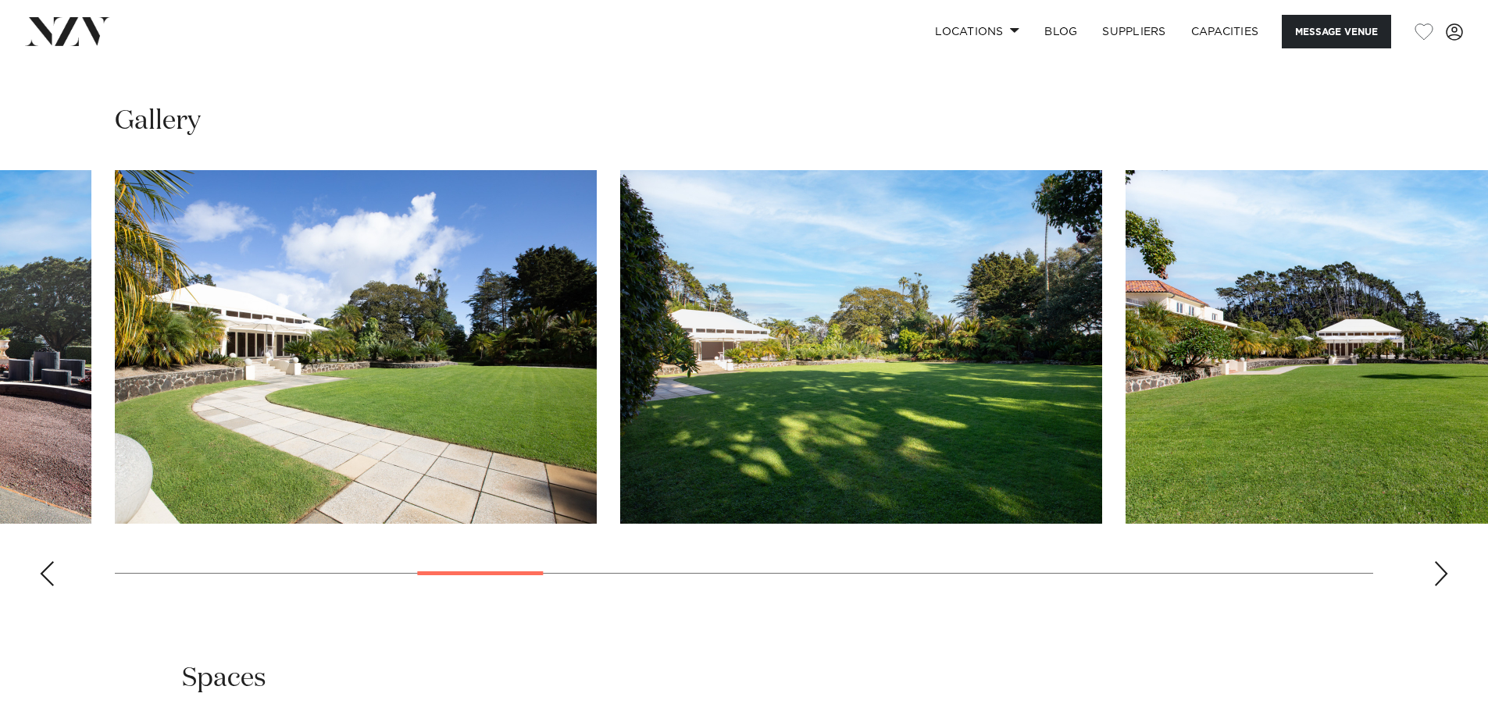
click at [1438, 578] on div "Next slide" at bounding box center [1441, 573] width 16 height 25
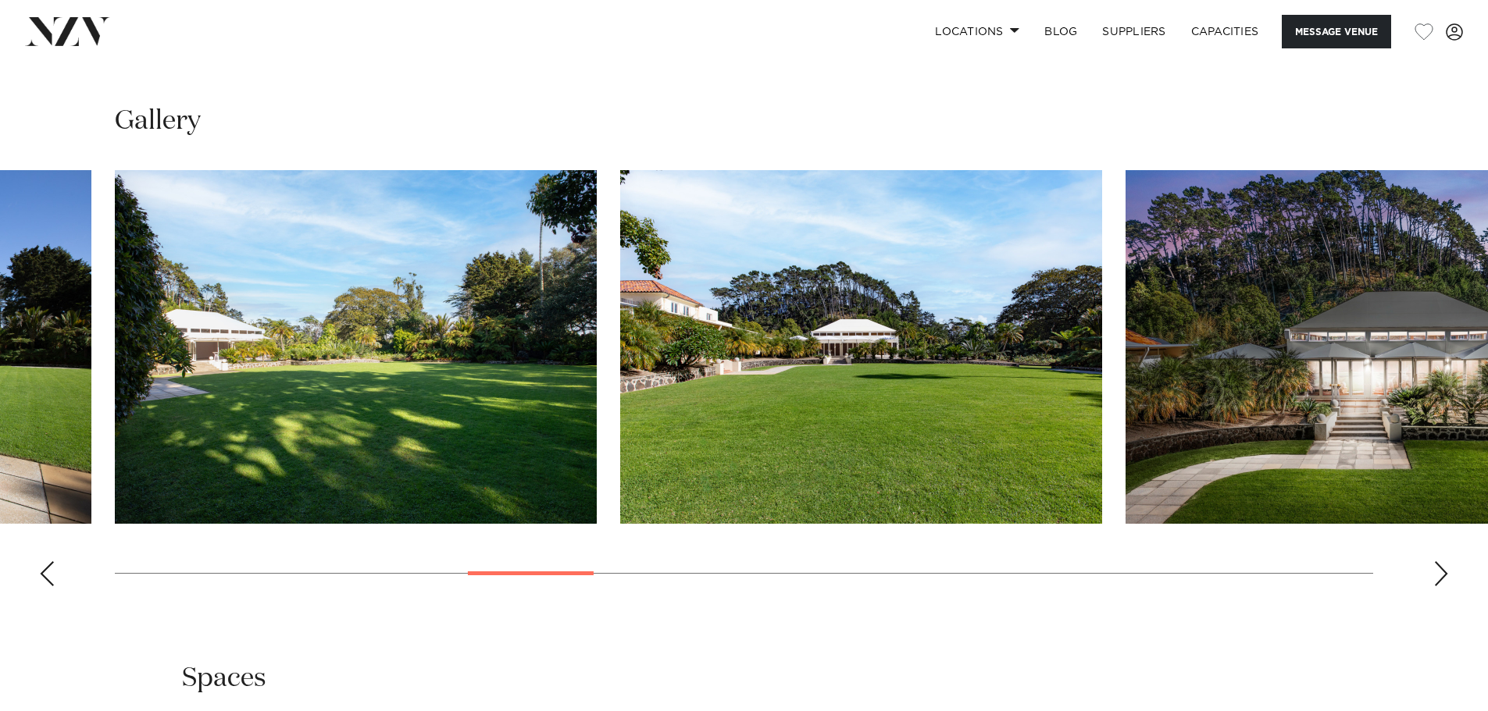
click at [1438, 578] on div "Next slide" at bounding box center [1441, 573] width 16 height 25
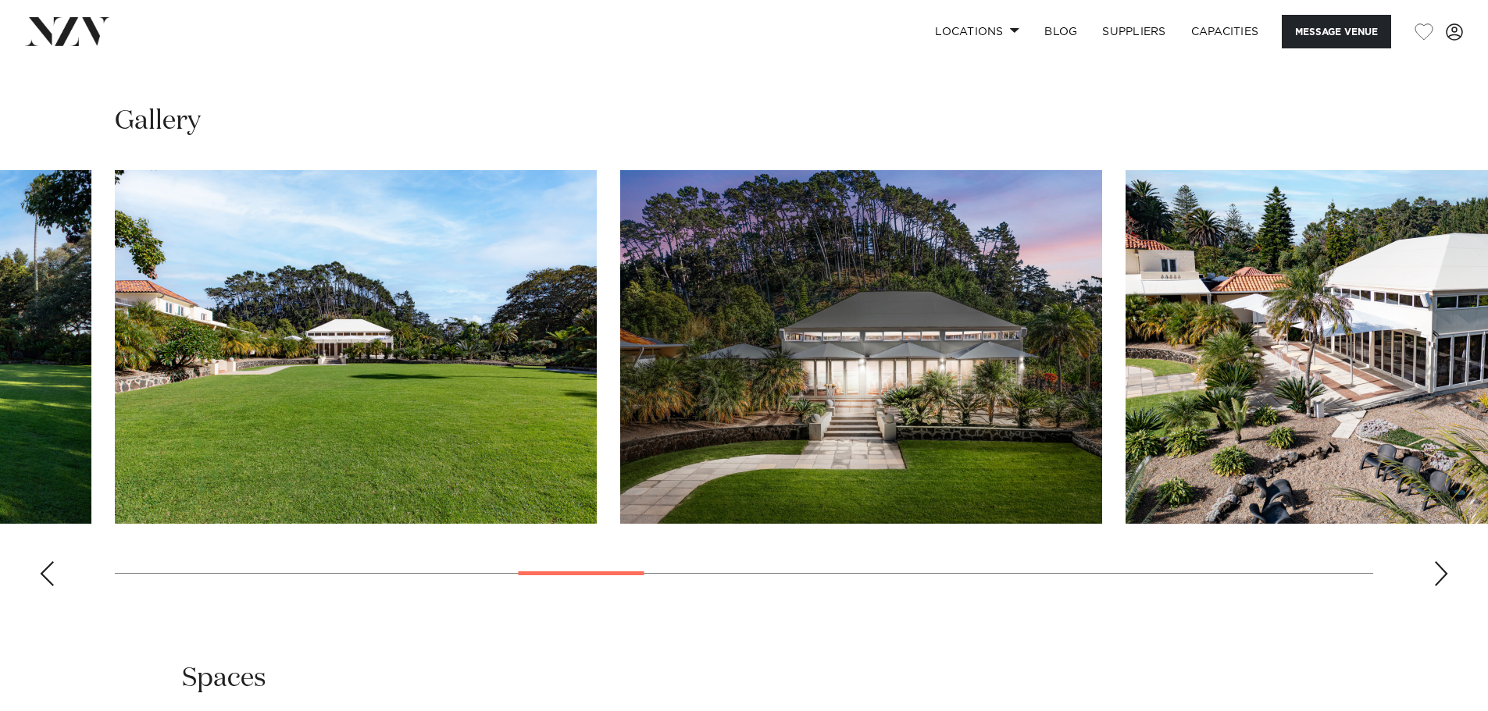
click at [1438, 578] on div "Next slide" at bounding box center [1441, 573] width 16 height 25
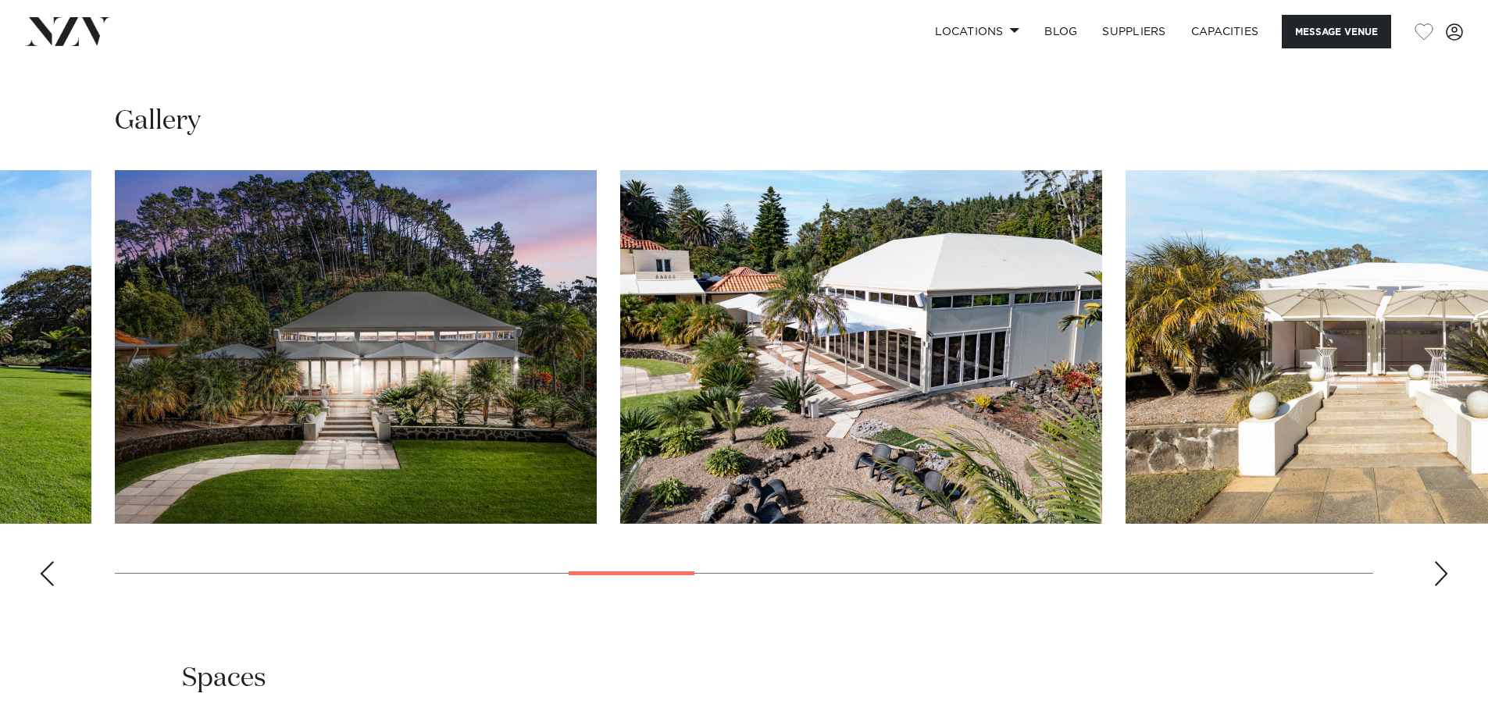
click at [1439, 578] on div "Next slide" at bounding box center [1441, 573] width 16 height 25
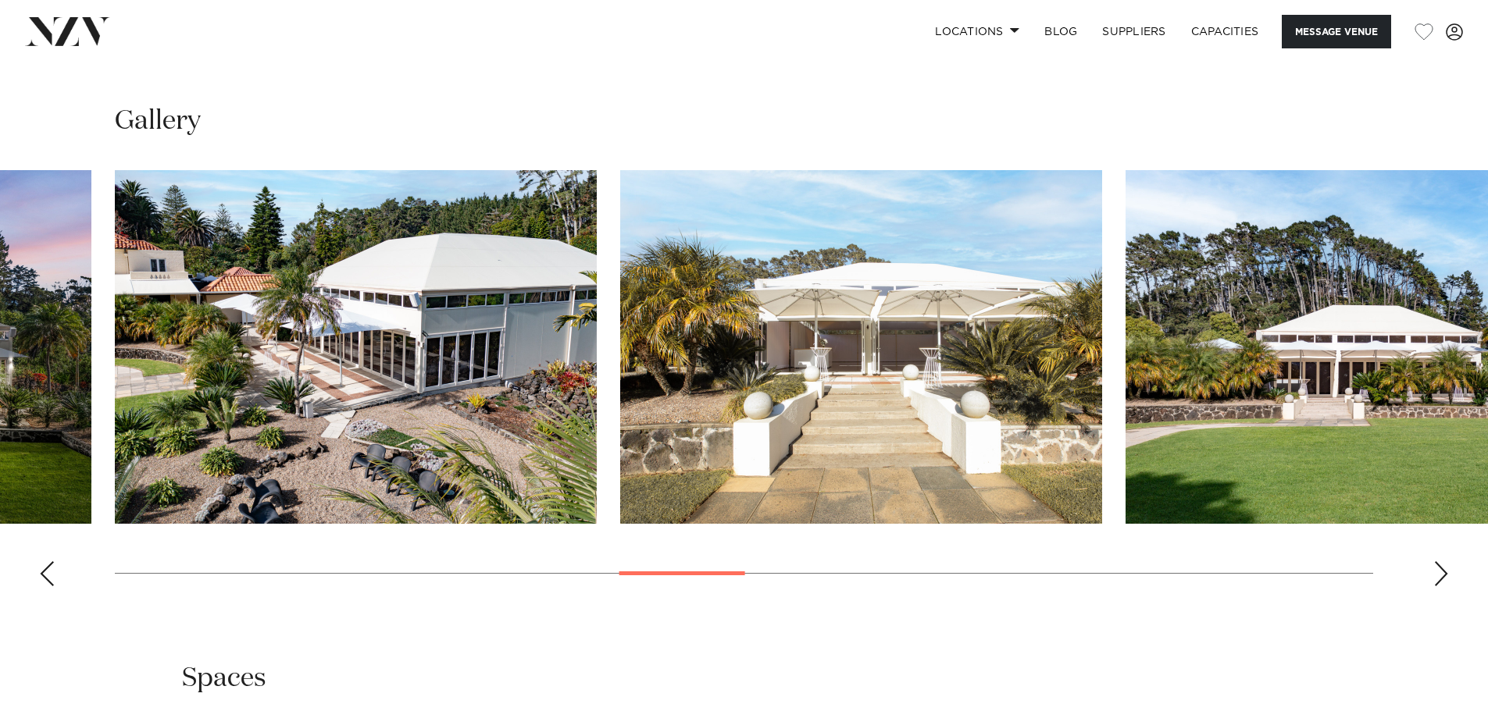
click at [1439, 578] on div "Next slide" at bounding box center [1441, 573] width 16 height 25
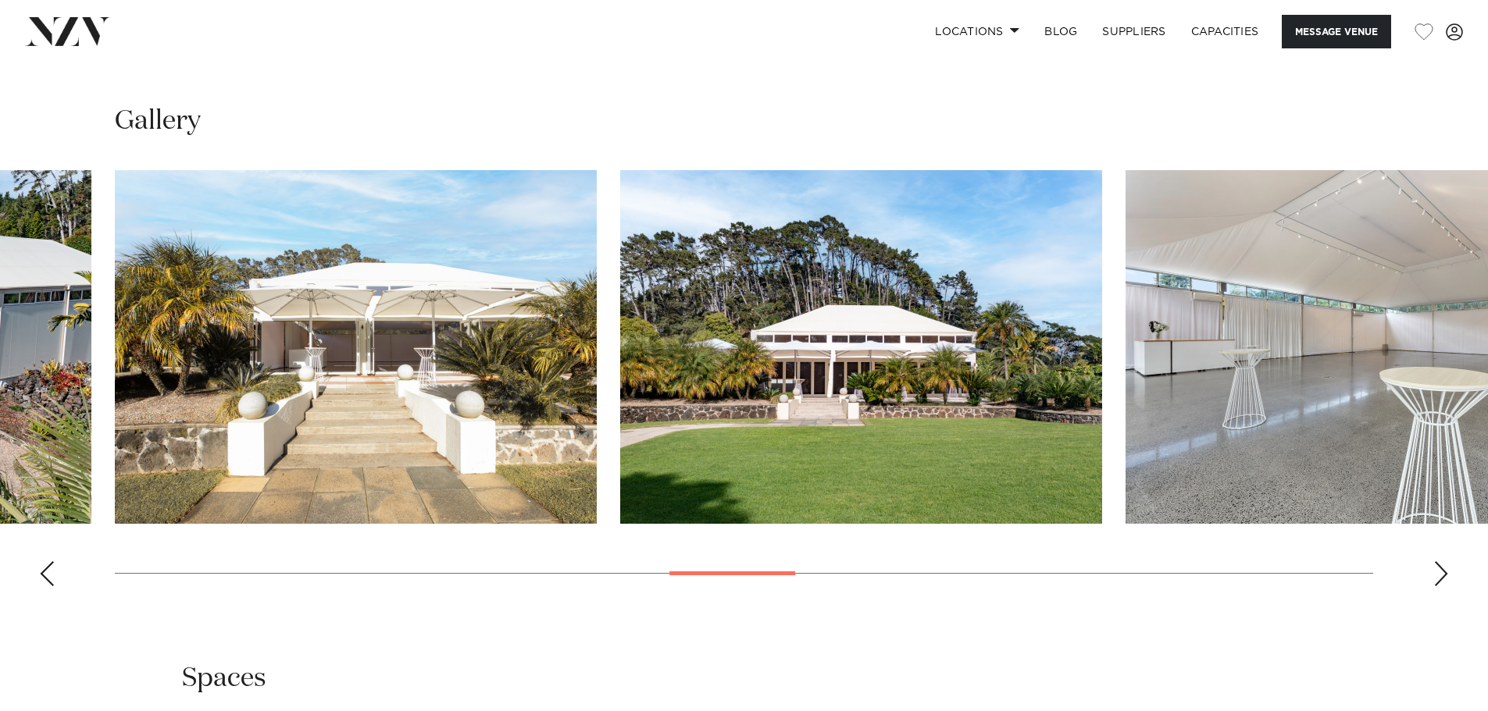
click at [1439, 578] on div "Next slide" at bounding box center [1441, 573] width 16 height 25
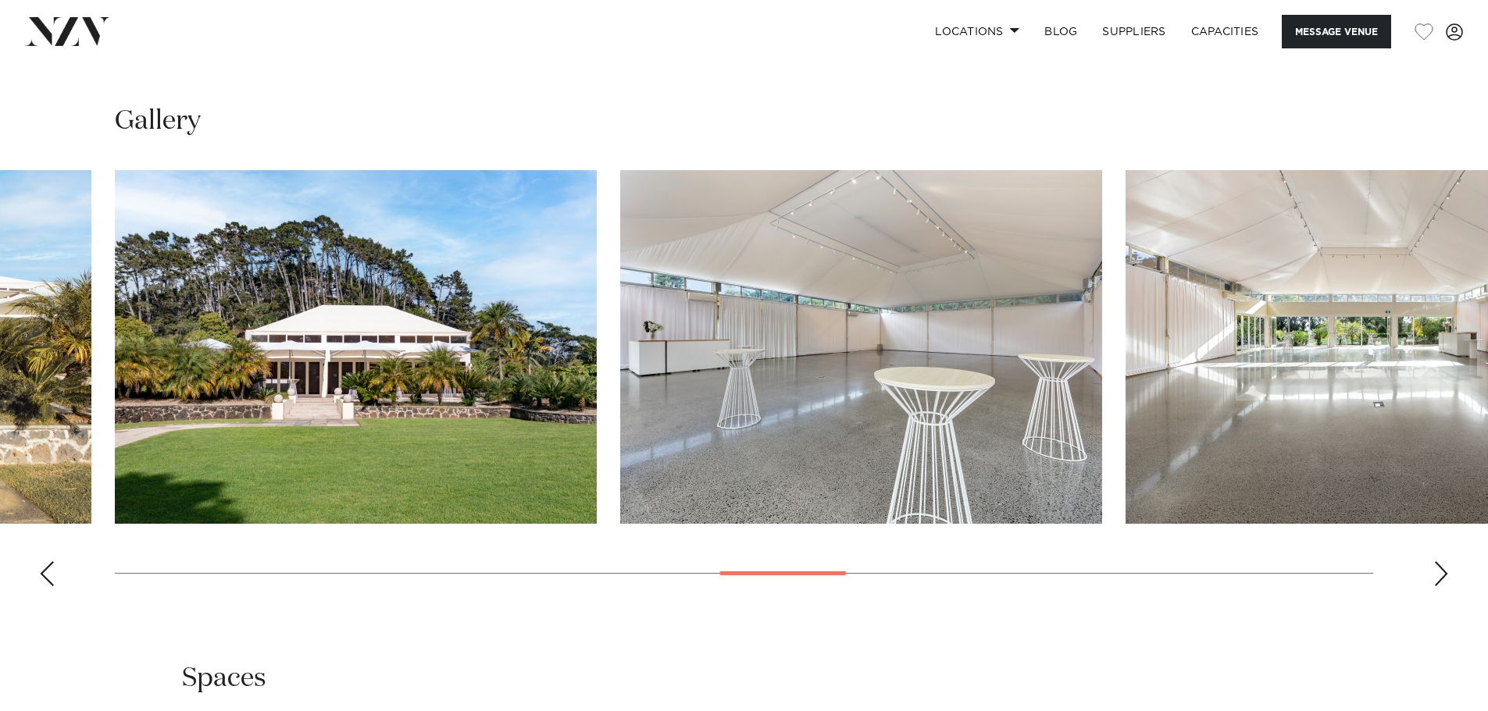
click at [1441, 578] on div "Next slide" at bounding box center [1441, 573] width 16 height 25
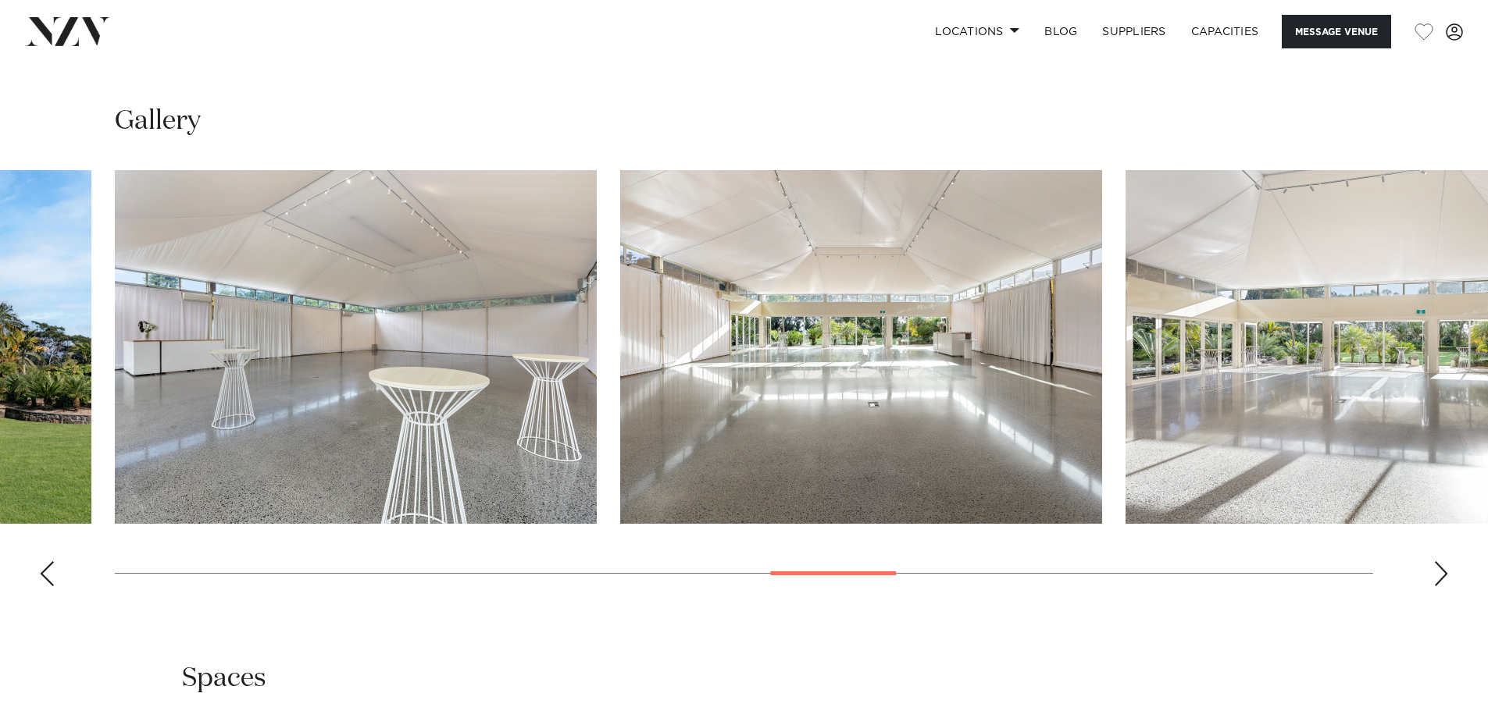
click at [1441, 577] on div "Next slide" at bounding box center [1441, 573] width 16 height 25
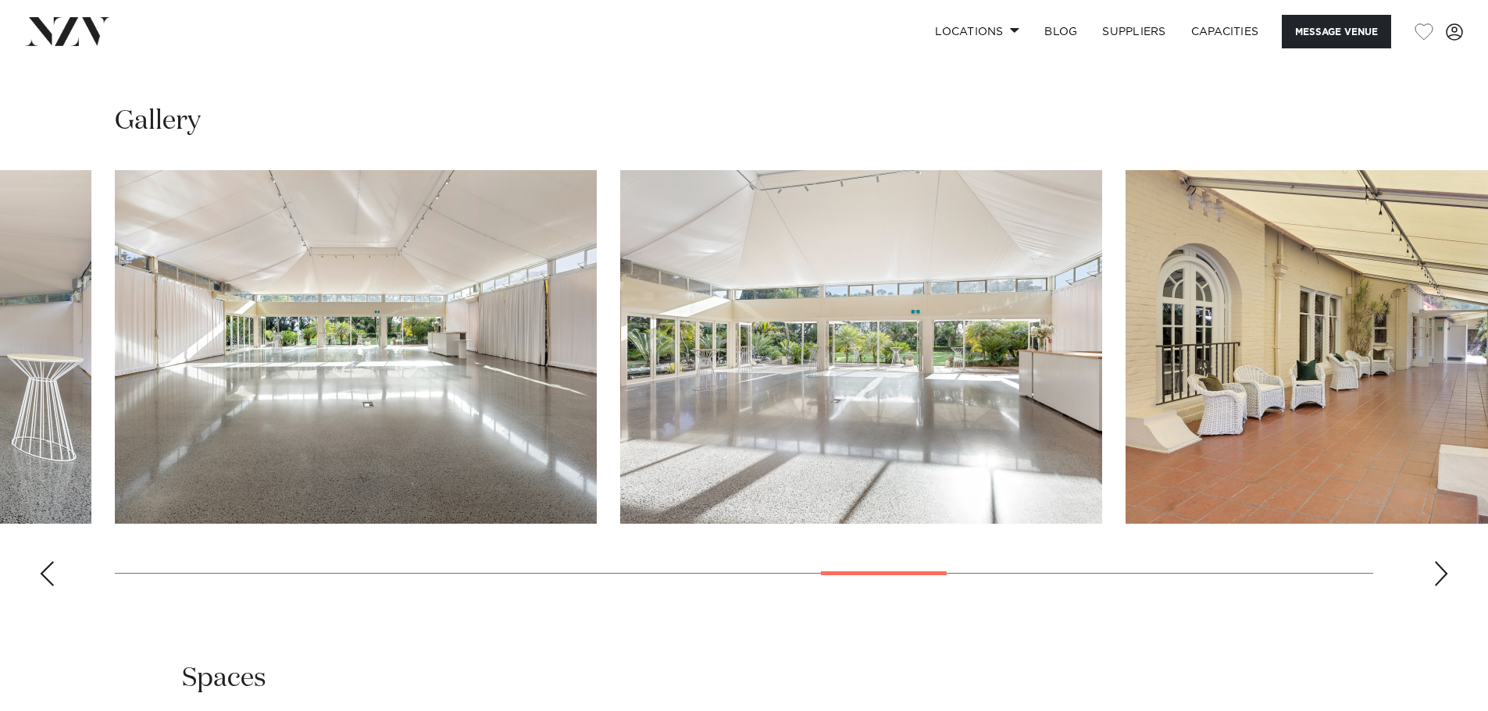
click at [1441, 577] on div "Next slide" at bounding box center [1441, 573] width 16 height 25
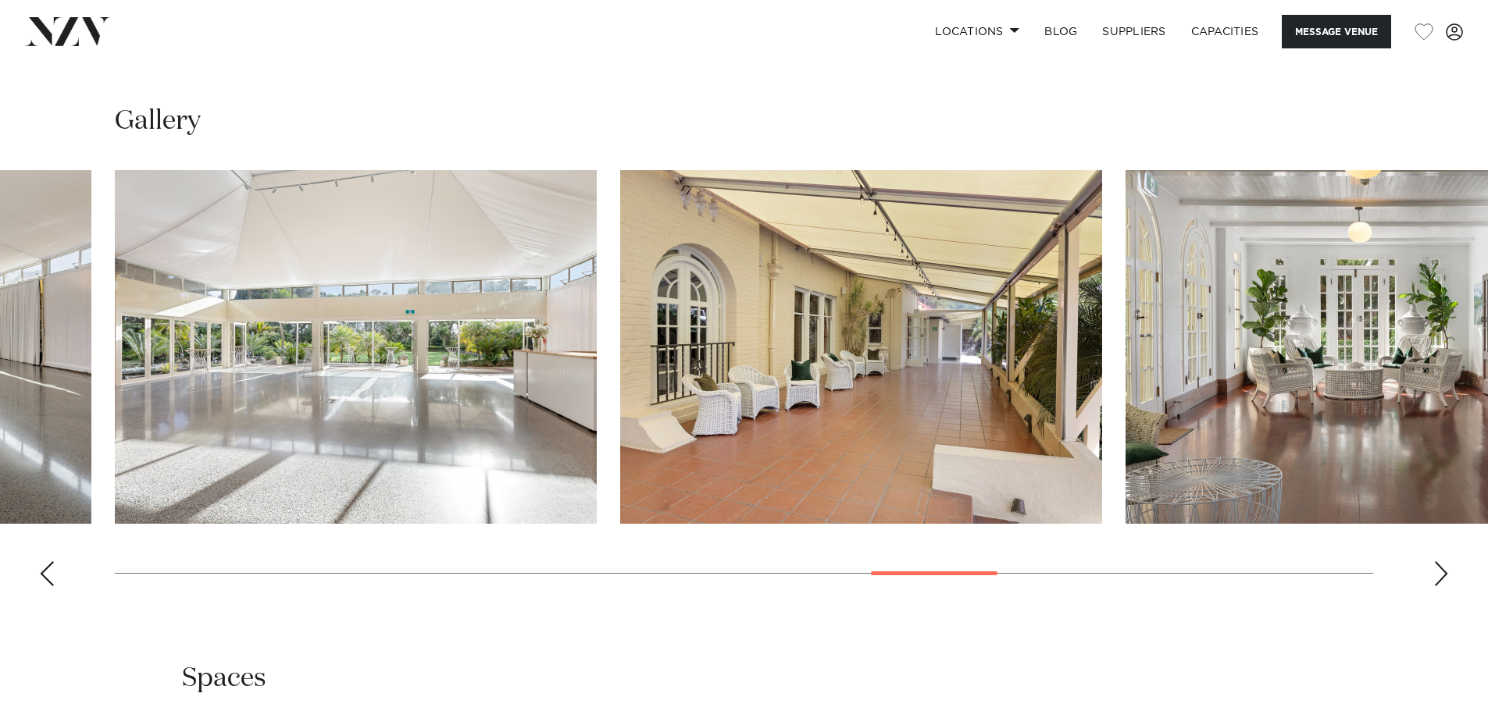
click at [1442, 575] on div "Next slide" at bounding box center [1441, 573] width 16 height 25
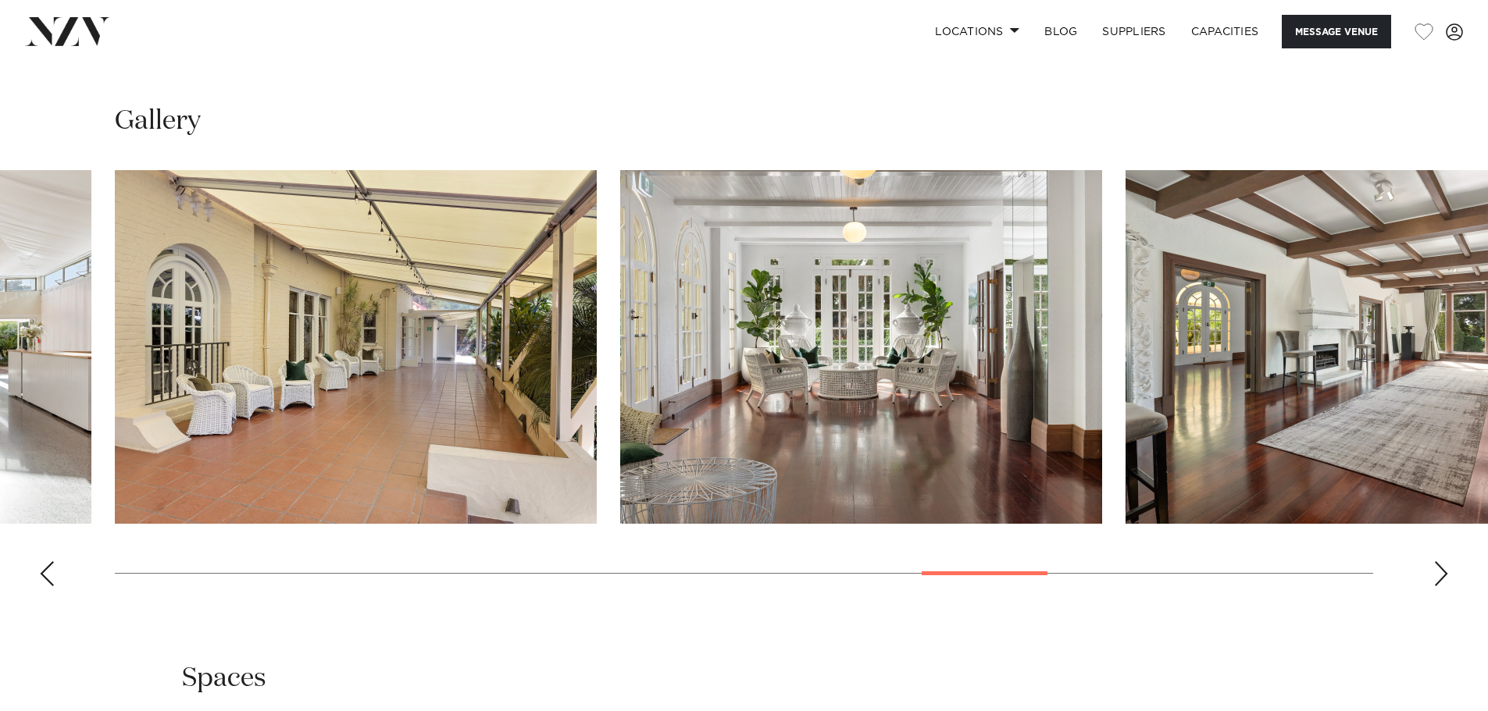
click at [1442, 575] on div "Next slide" at bounding box center [1441, 573] width 16 height 25
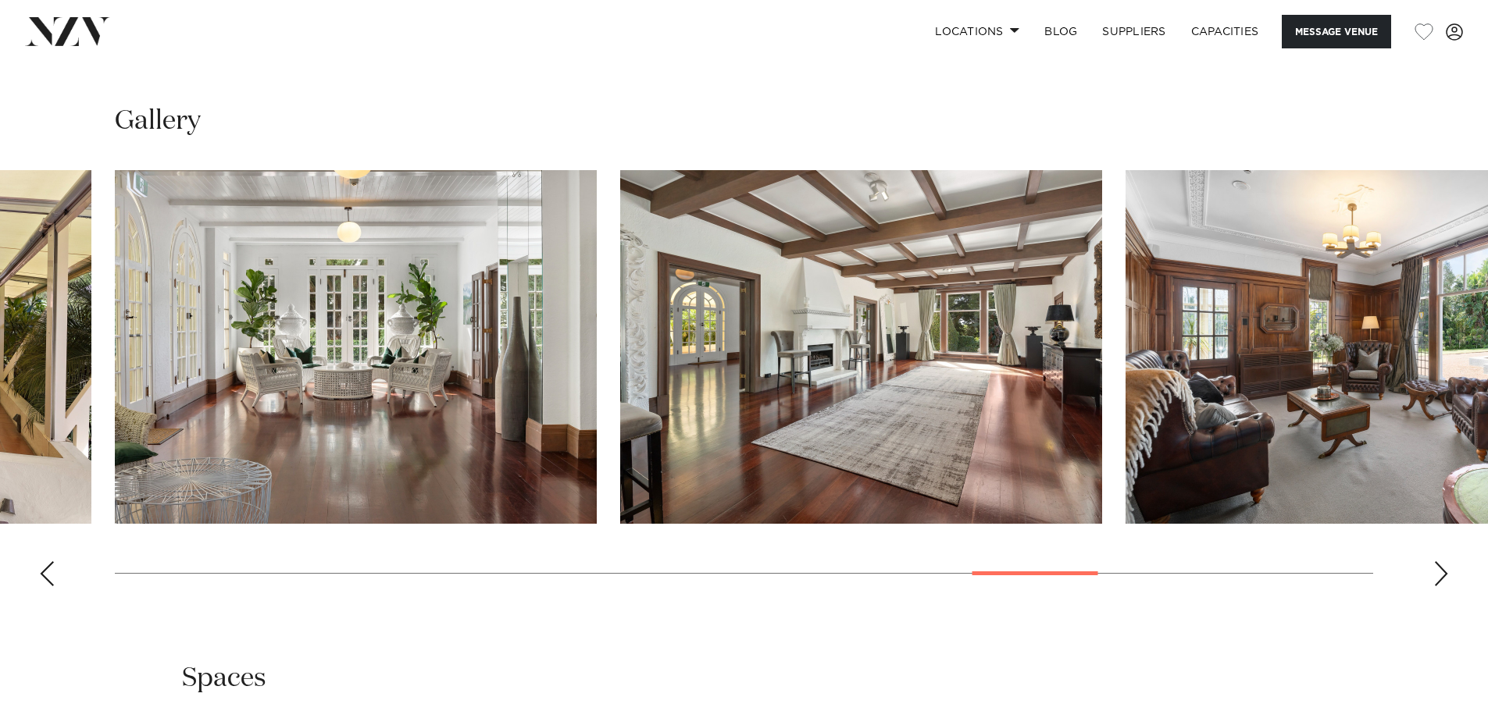
click at [1442, 575] on div "Next slide" at bounding box center [1441, 573] width 16 height 25
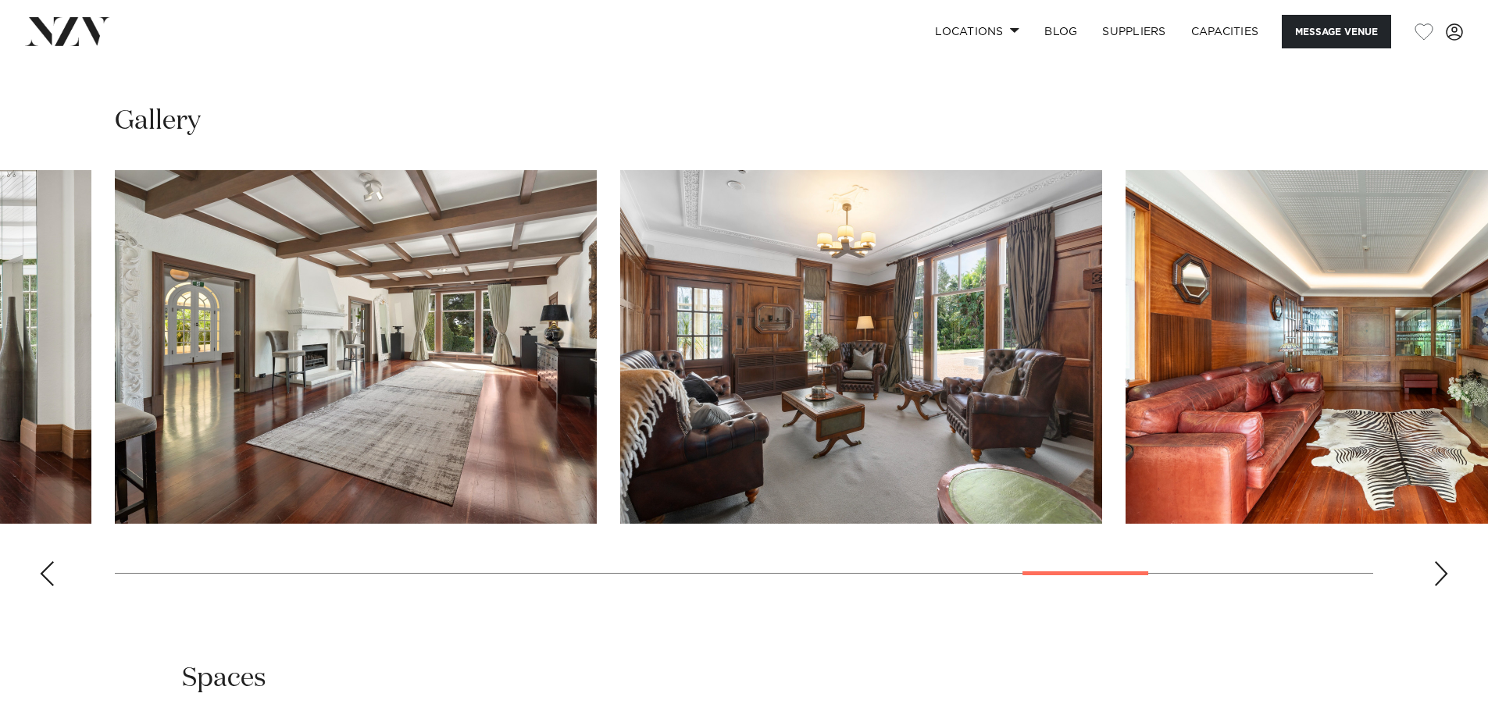
click at [1442, 575] on div "Next slide" at bounding box center [1441, 573] width 16 height 25
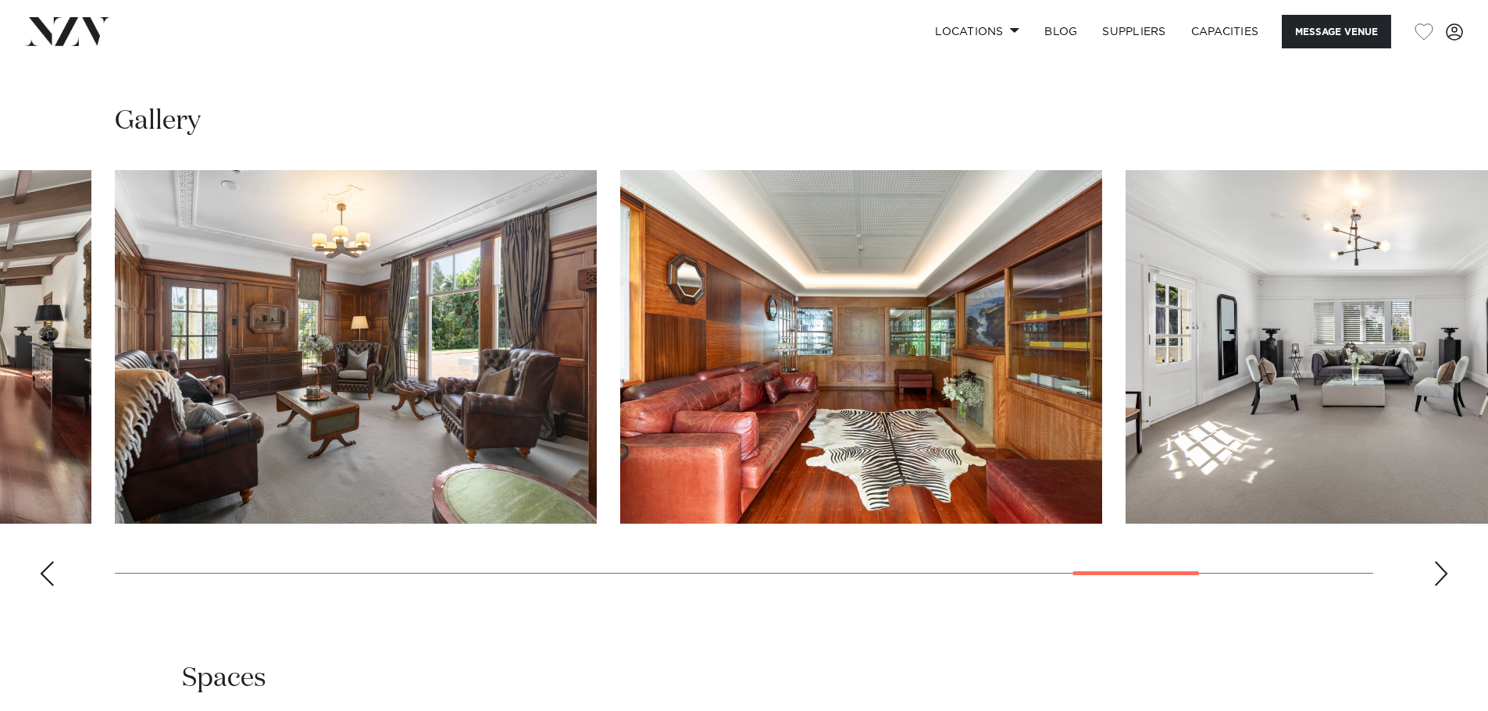
click at [1442, 575] on div "Next slide" at bounding box center [1441, 573] width 16 height 25
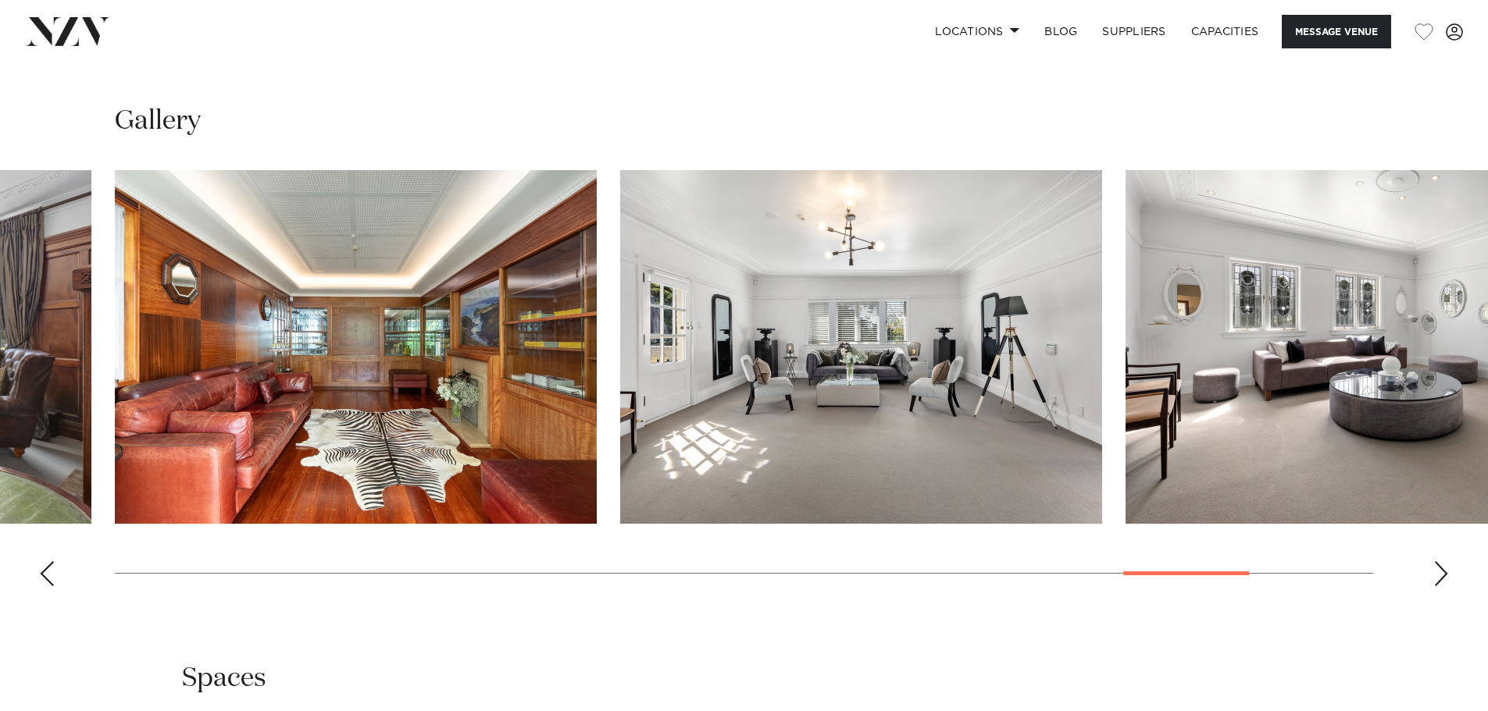
click at [1442, 575] on div "Next slide" at bounding box center [1441, 573] width 16 height 25
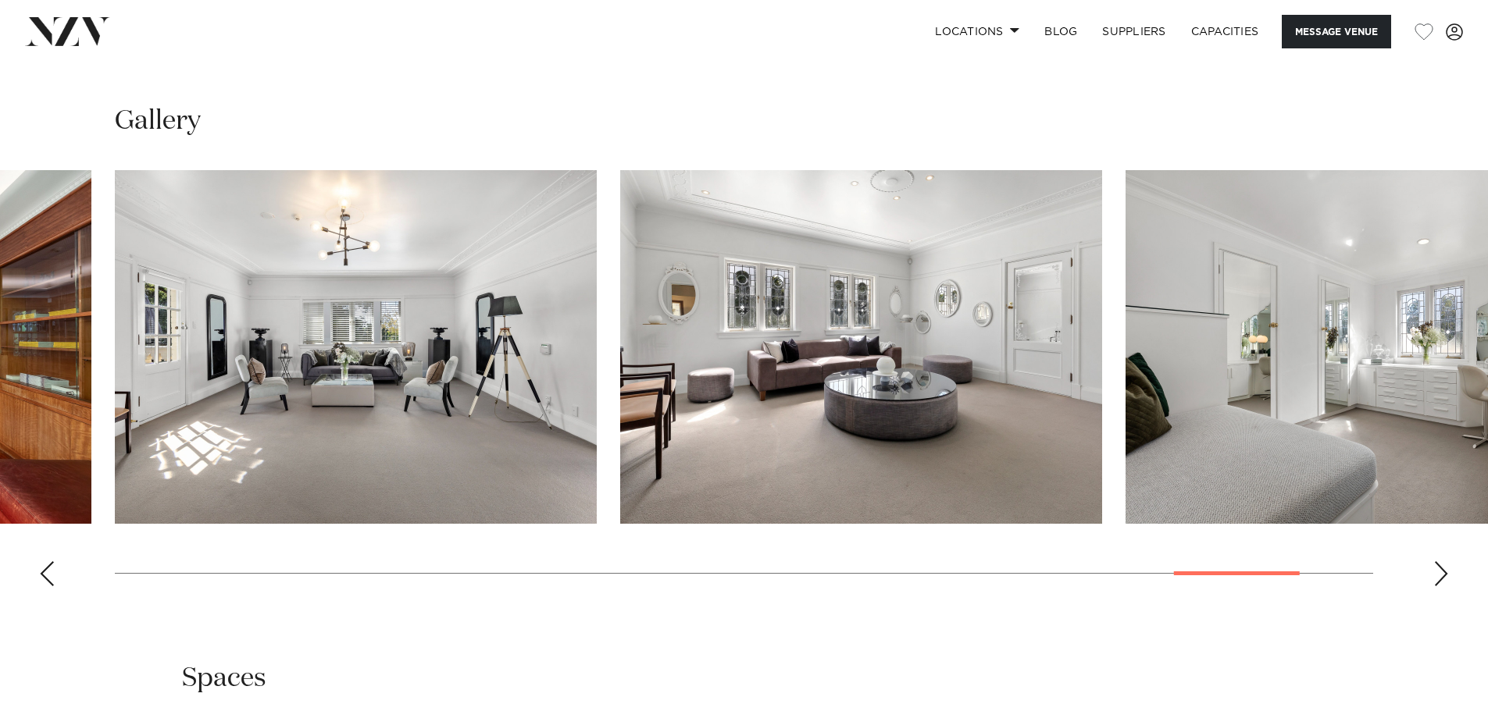
click at [1442, 575] on div "Next slide" at bounding box center [1441, 573] width 16 height 25
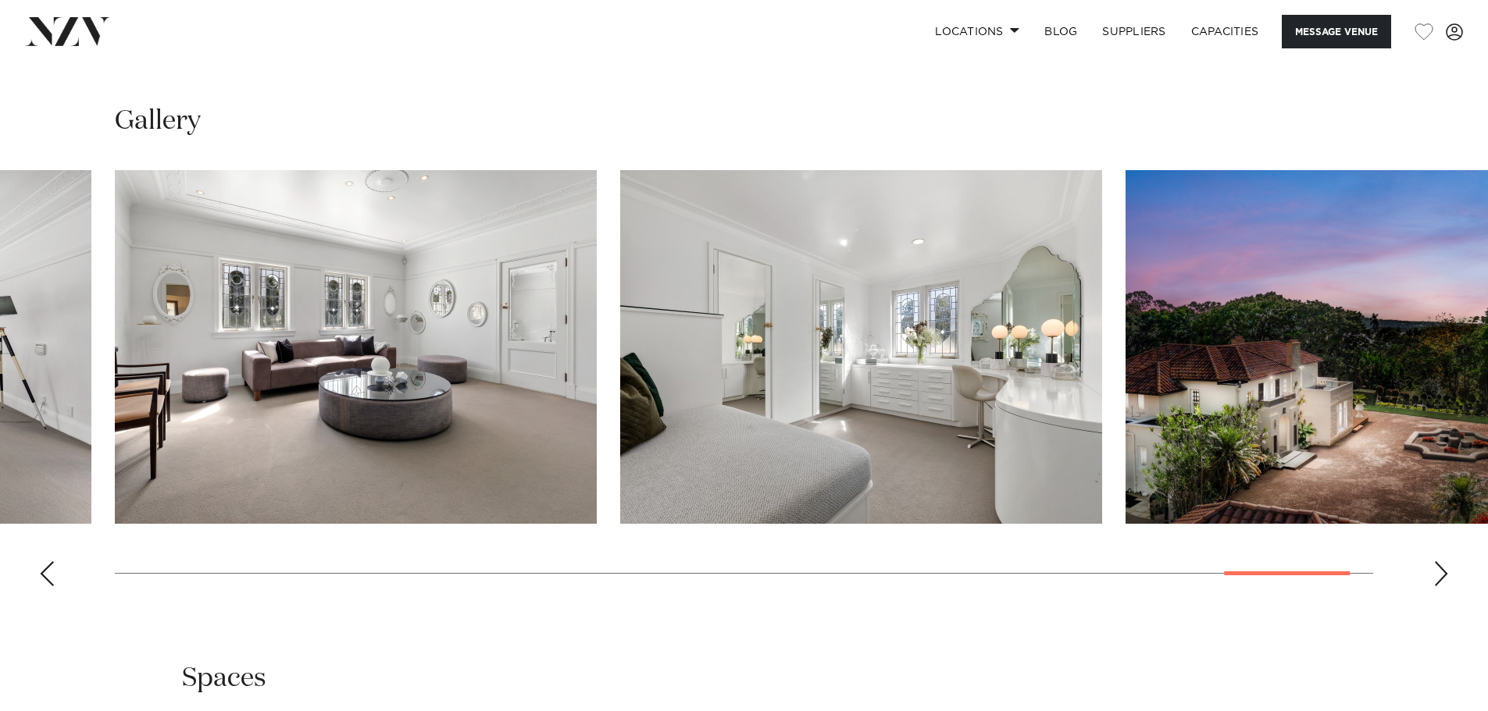
click at [1442, 575] on div "Next slide" at bounding box center [1441, 573] width 16 height 25
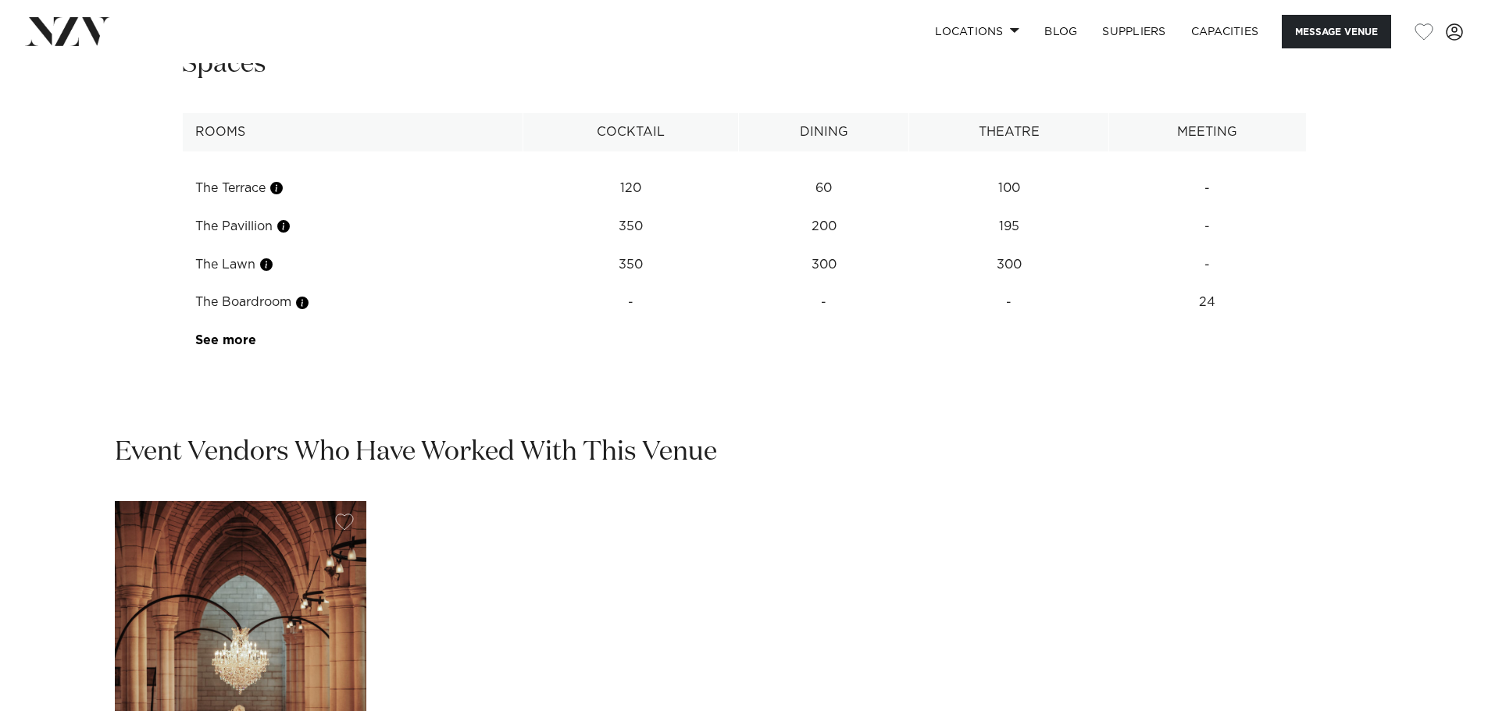
scroll to position [2186, 0]
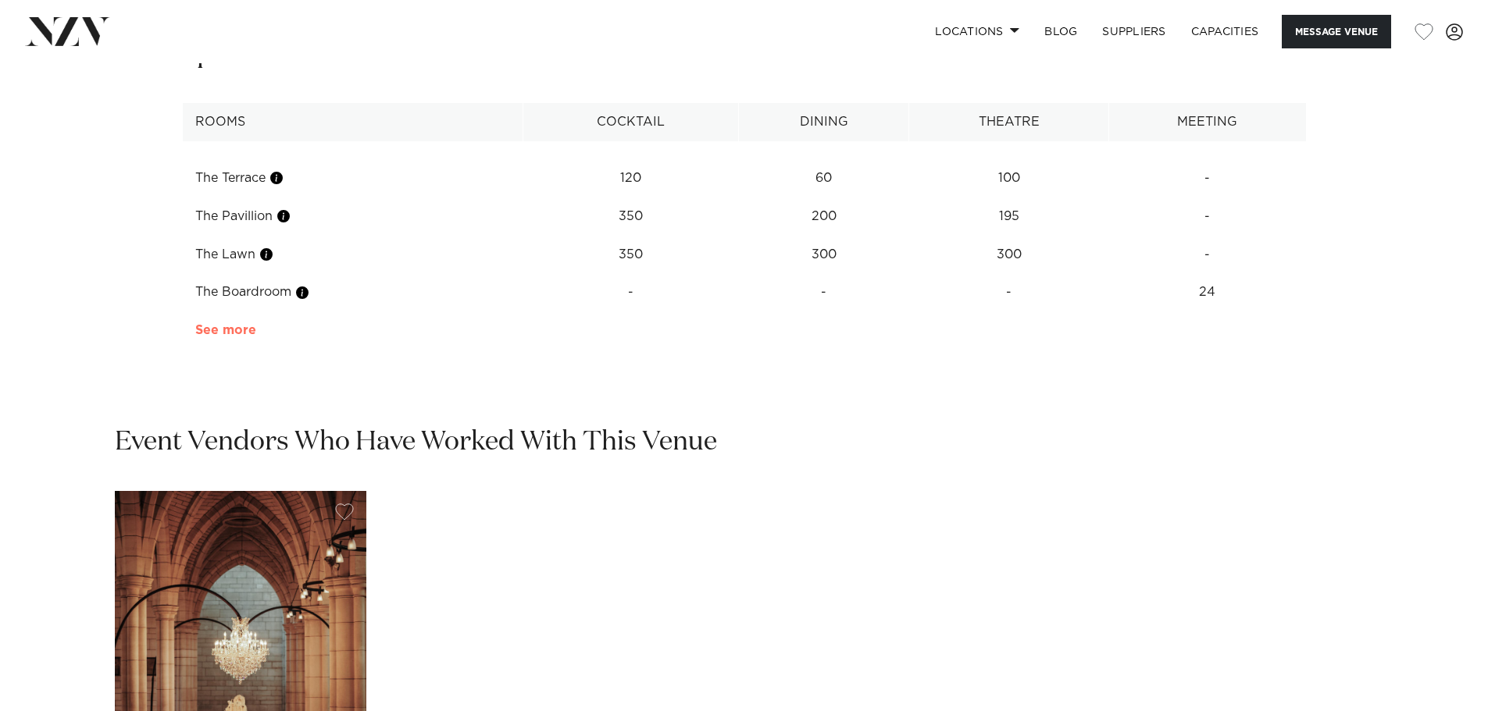
click at [243, 333] on link "See more" at bounding box center [256, 330] width 122 height 12
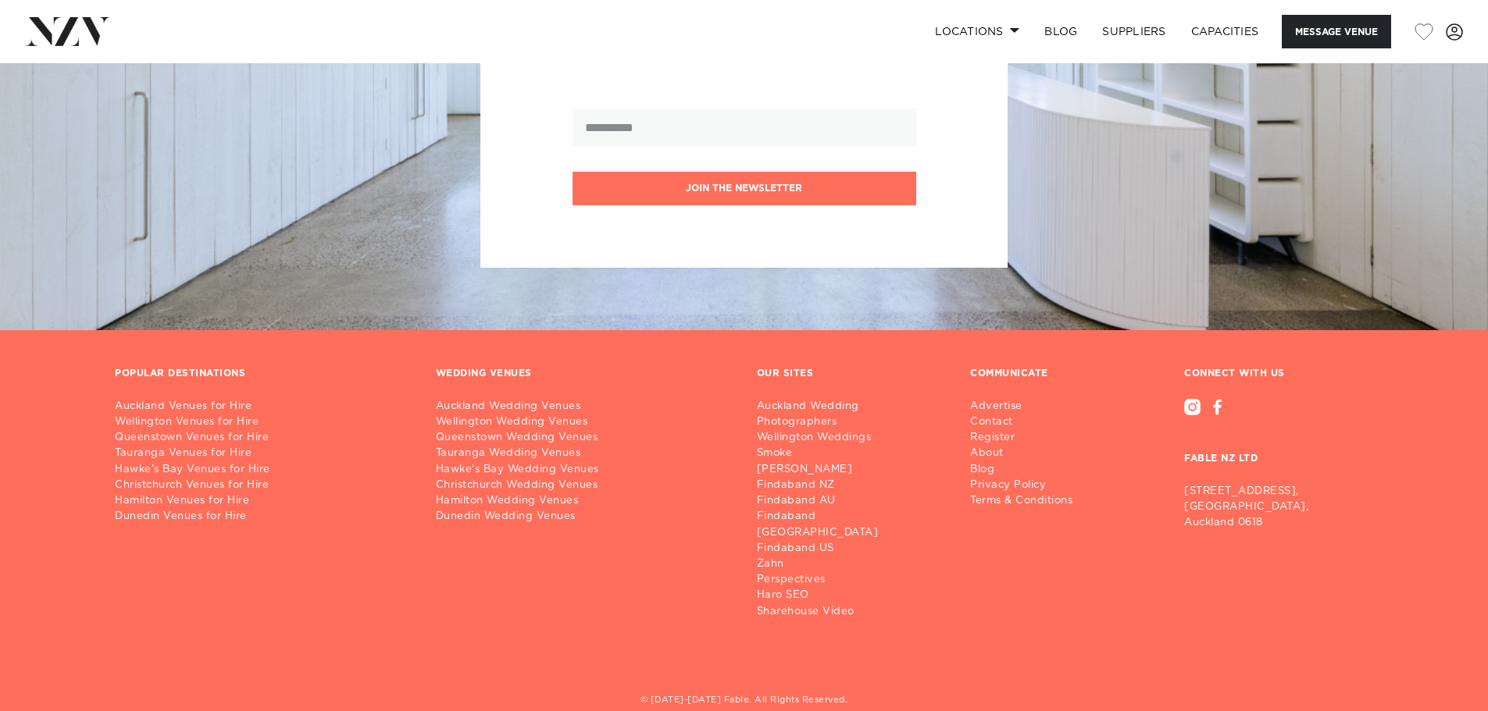
scroll to position [3620, 0]
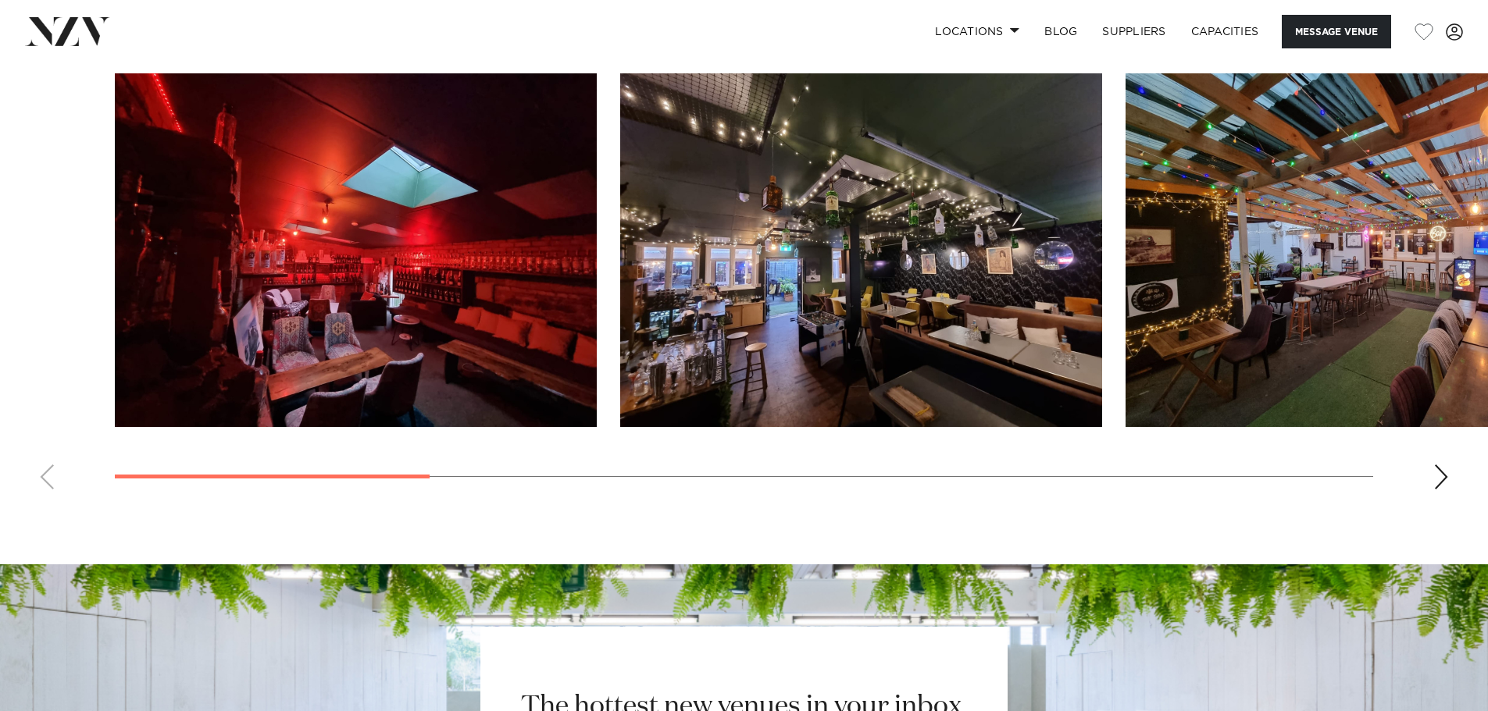
scroll to position [1556, 0]
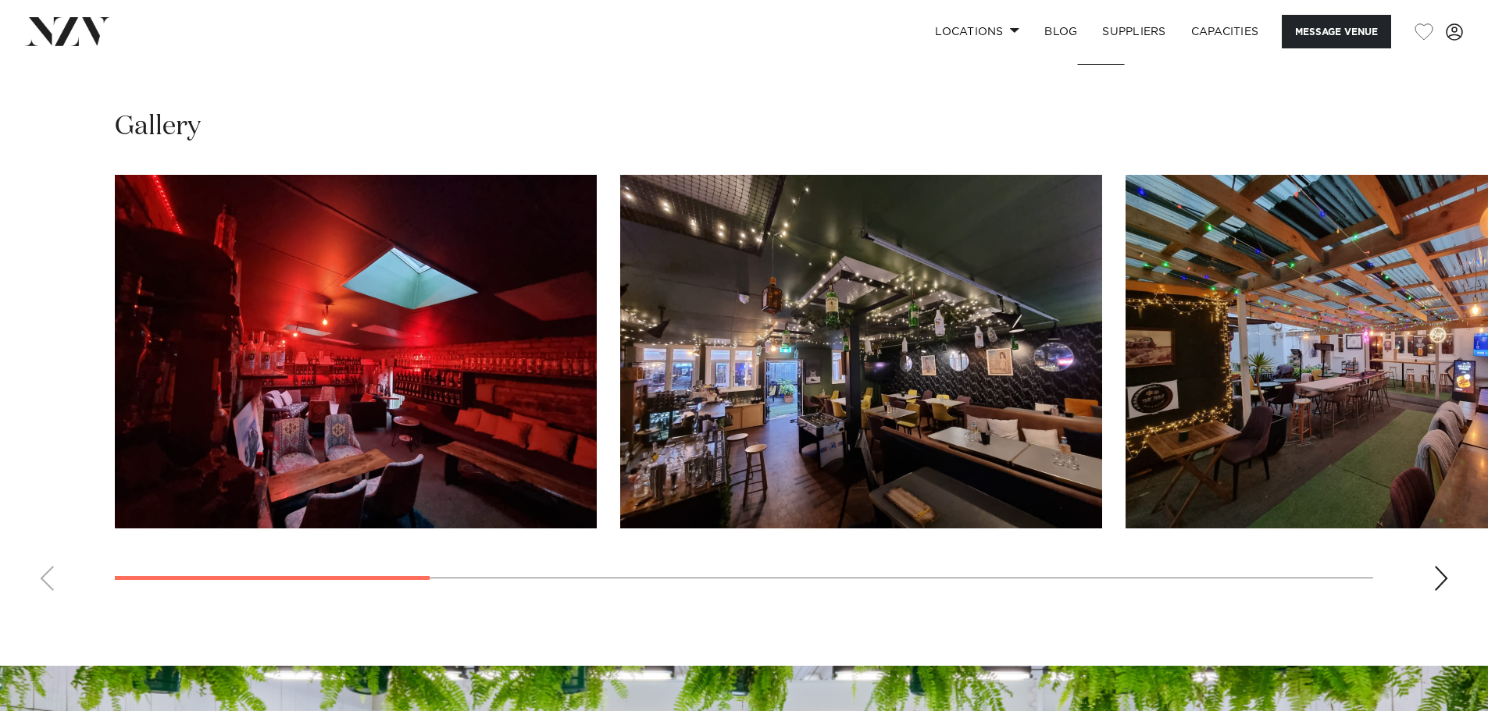
click at [1435, 579] on div "Next slide" at bounding box center [1441, 578] width 16 height 25
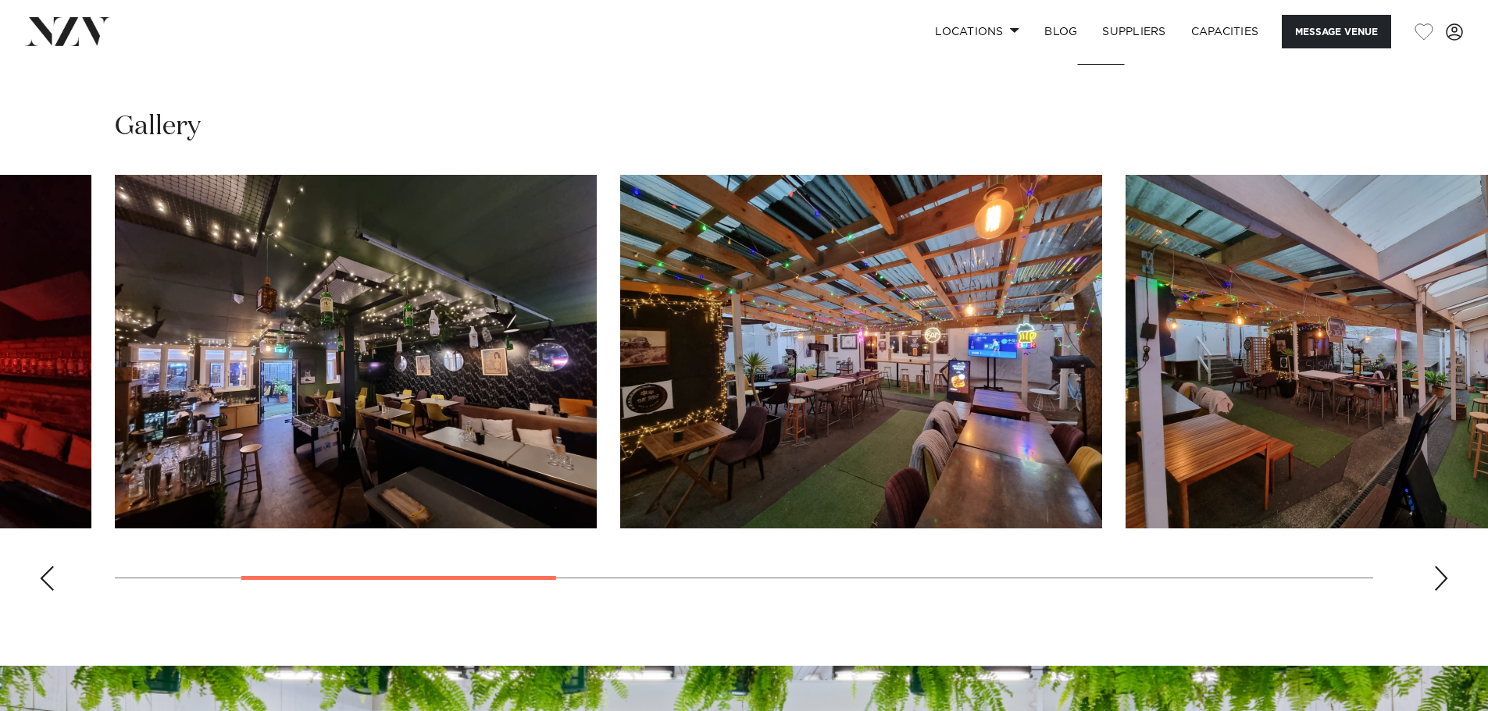
click at [1435, 579] on div "Next slide" at bounding box center [1441, 578] width 16 height 25
